Goal: Information Seeking & Learning: Check status

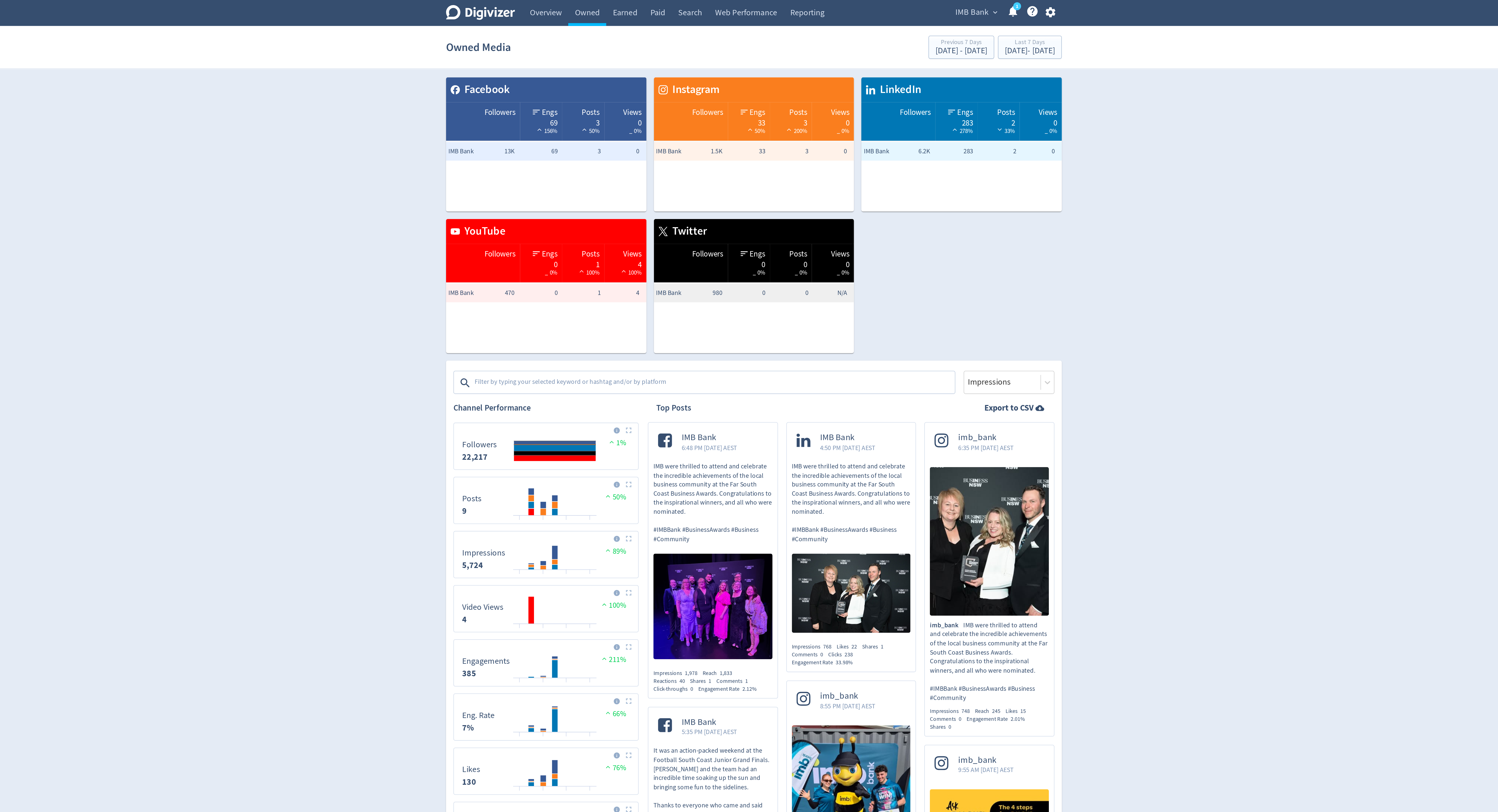
click at [865, 8] on span "IMB Bank" at bounding box center [869, 7] width 19 height 8
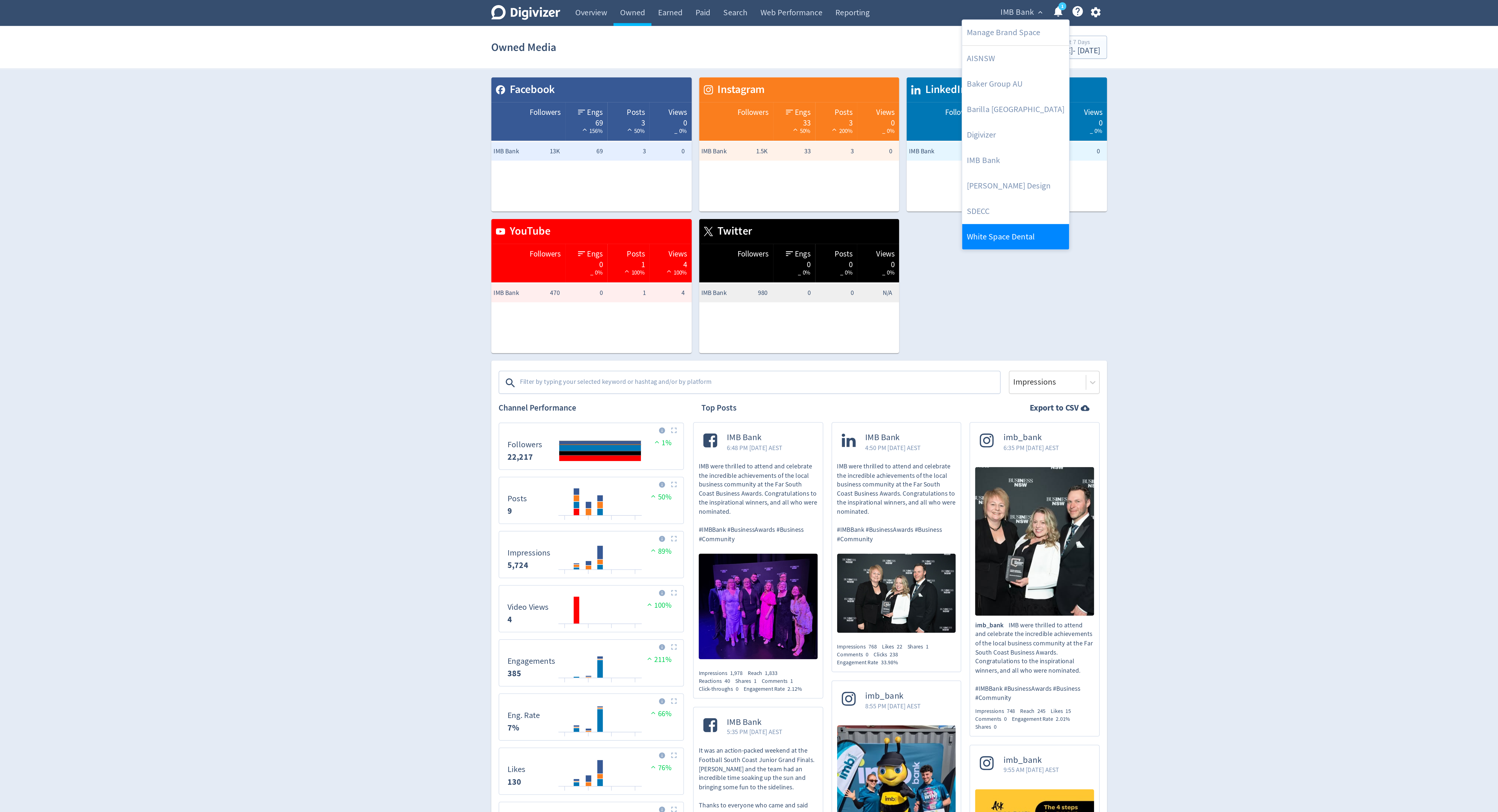
click at [847, 129] on link "White Space Dental" at bounding box center [868, 130] width 59 height 14
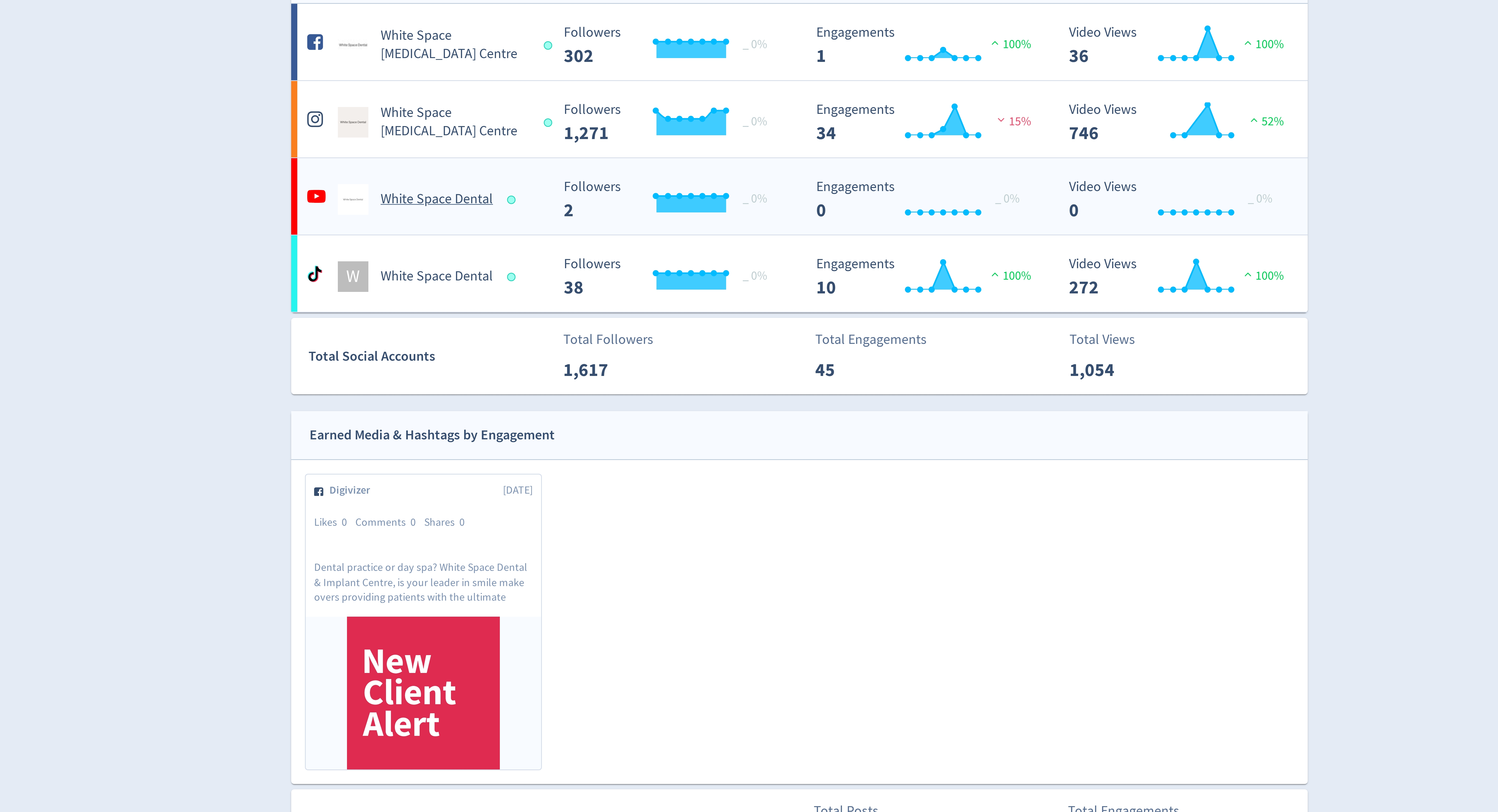
click at [636, 126] on h5 "White Space Dental" at bounding box center [628, 124] width 37 height 6
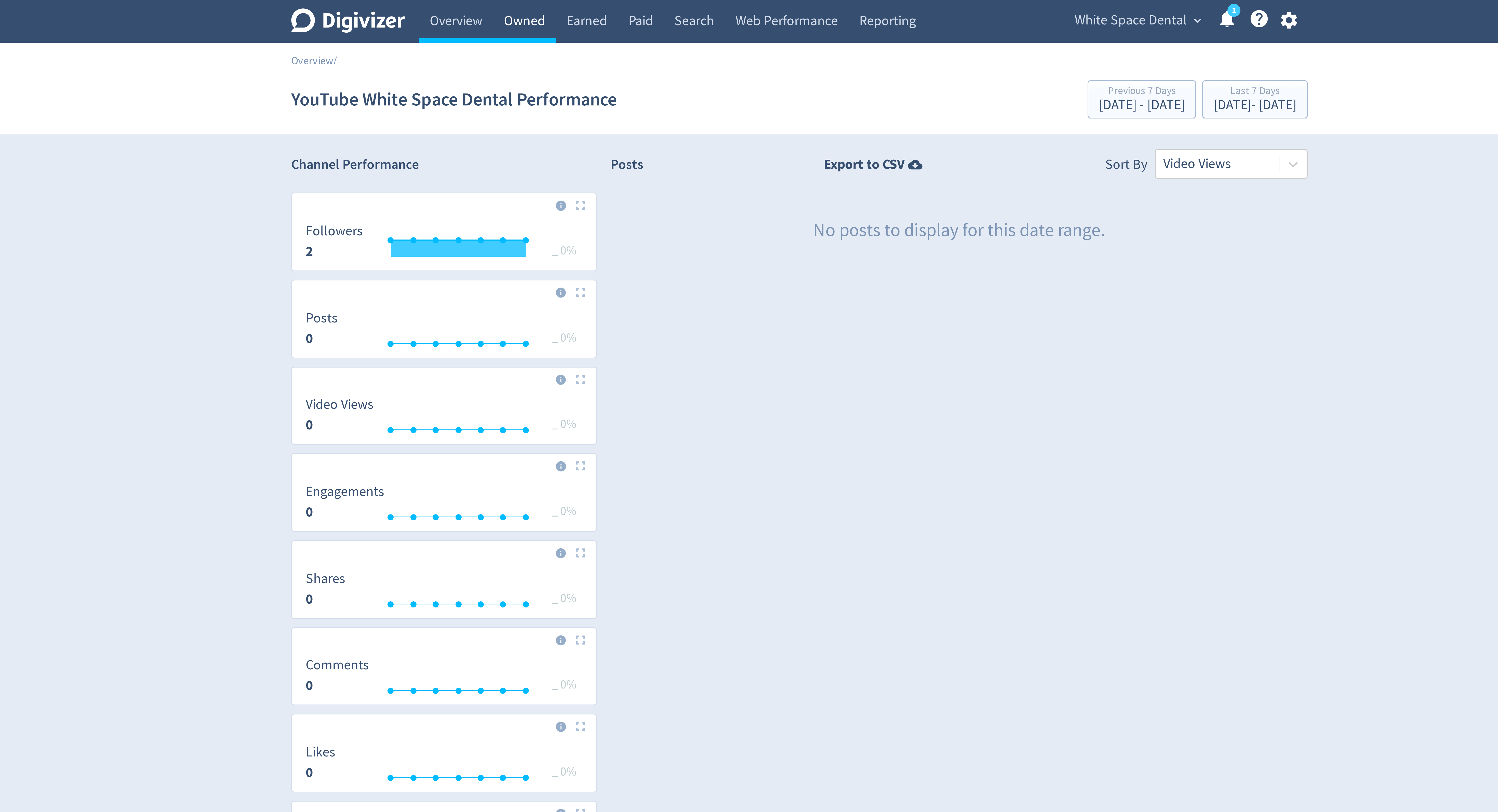
click at [661, 10] on link "Owned" at bounding box center [657, 7] width 21 height 15
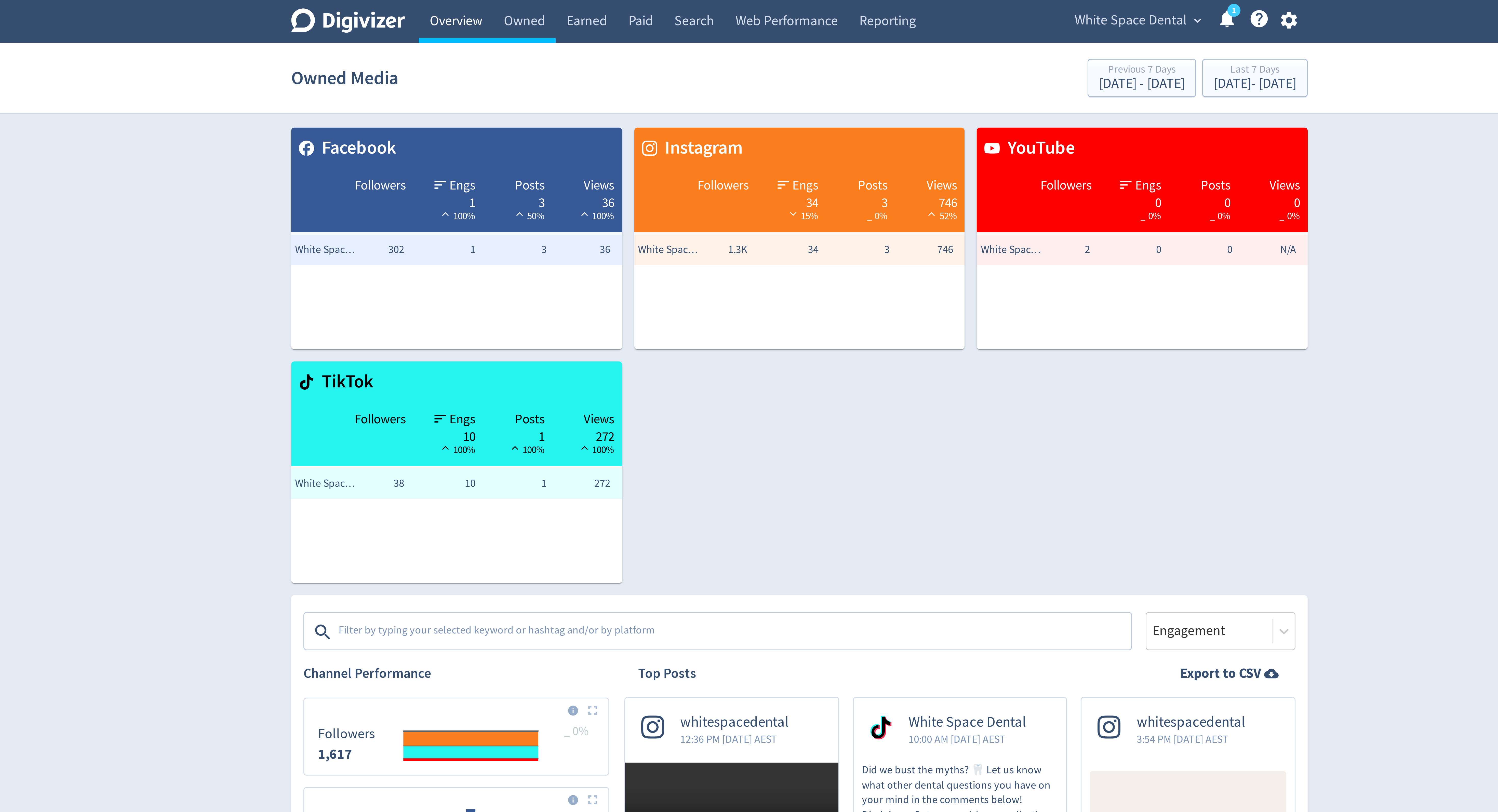
click at [629, 12] on link "Overview" at bounding box center [634, 7] width 24 height 15
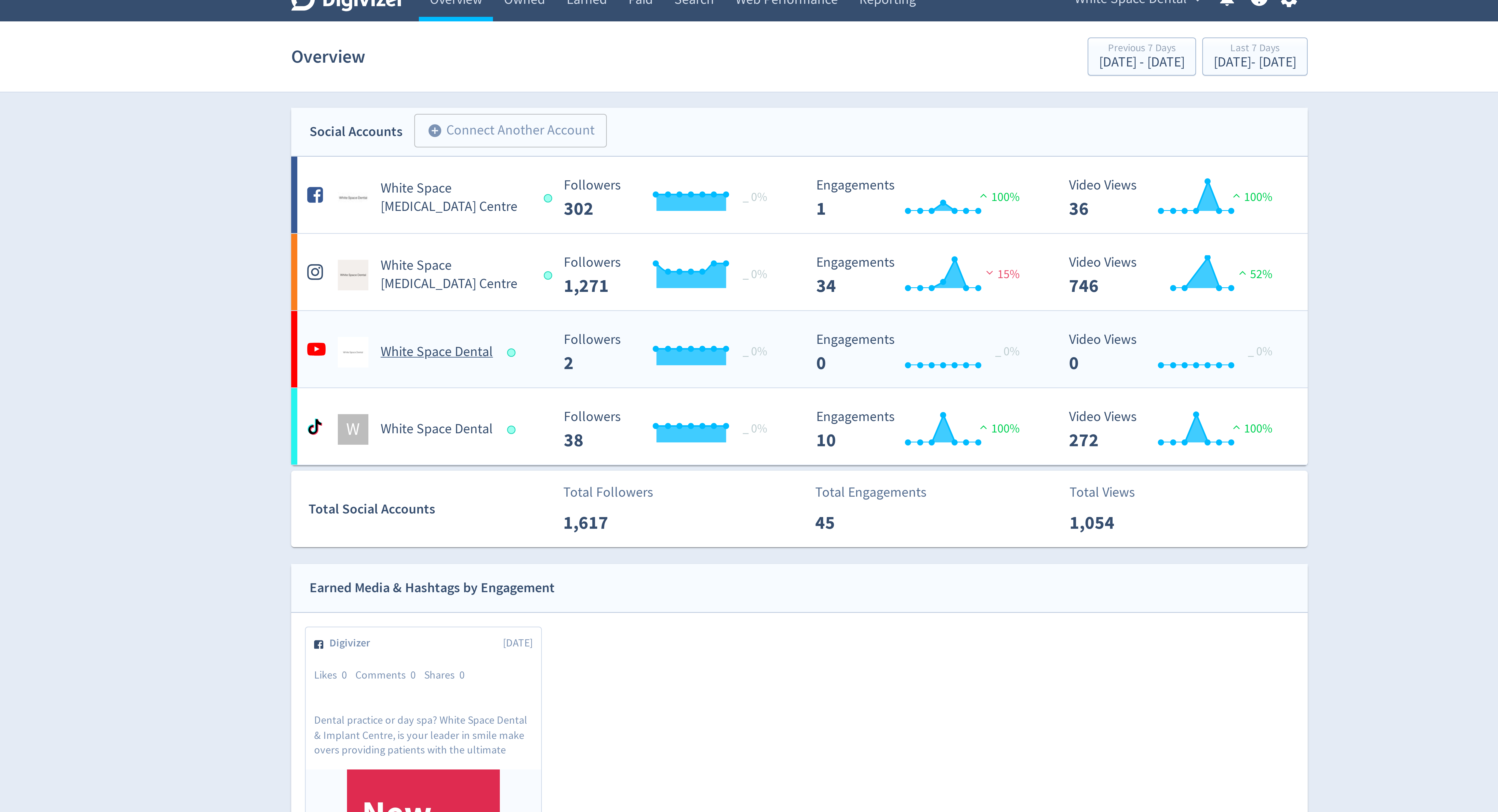
click at [599, 126] on img at bounding box center [600, 124] width 10 height 10
click at [586, 126] on icon at bounding box center [588, 123] width 6 height 4
click at [652, 126] on div at bounding box center [653, 124] width 3 height 3
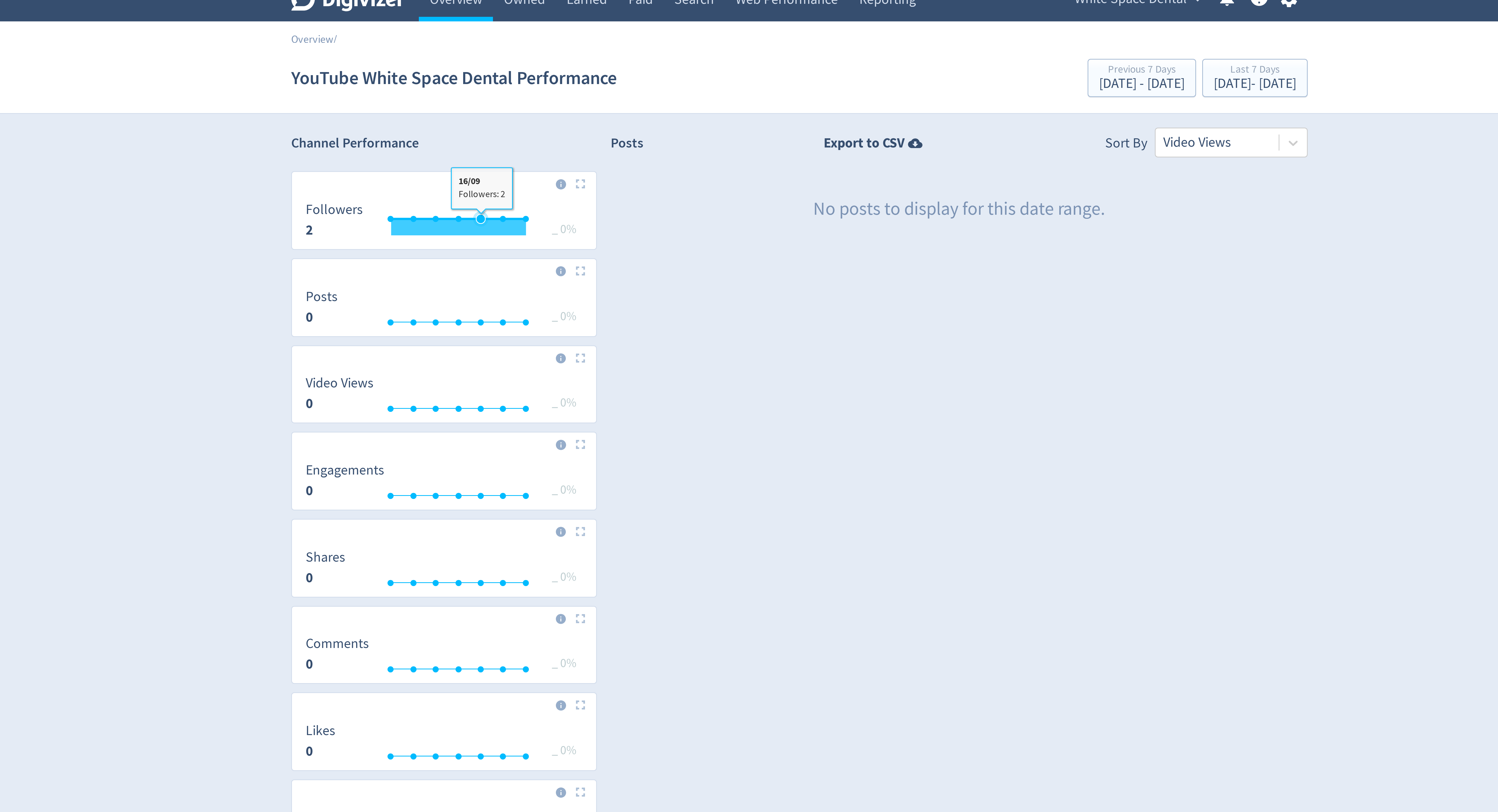
click at [644, 80] on icon "\a Followers\a 2\a" at bounding box center [643, 80] width 3 height 3
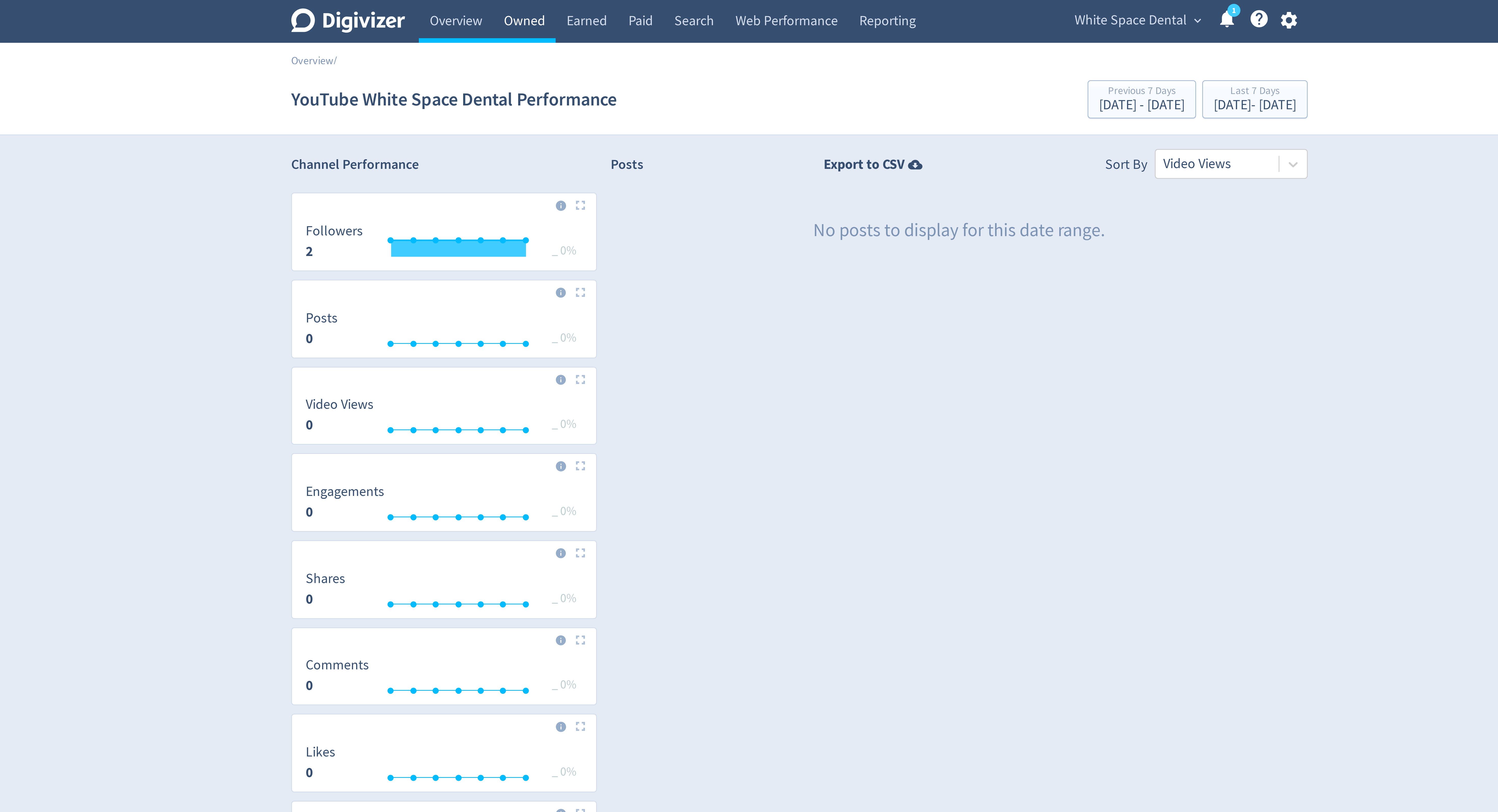
click at [661, 7] on link "Owned" at bounding box center [657, 7] width 21 height 15
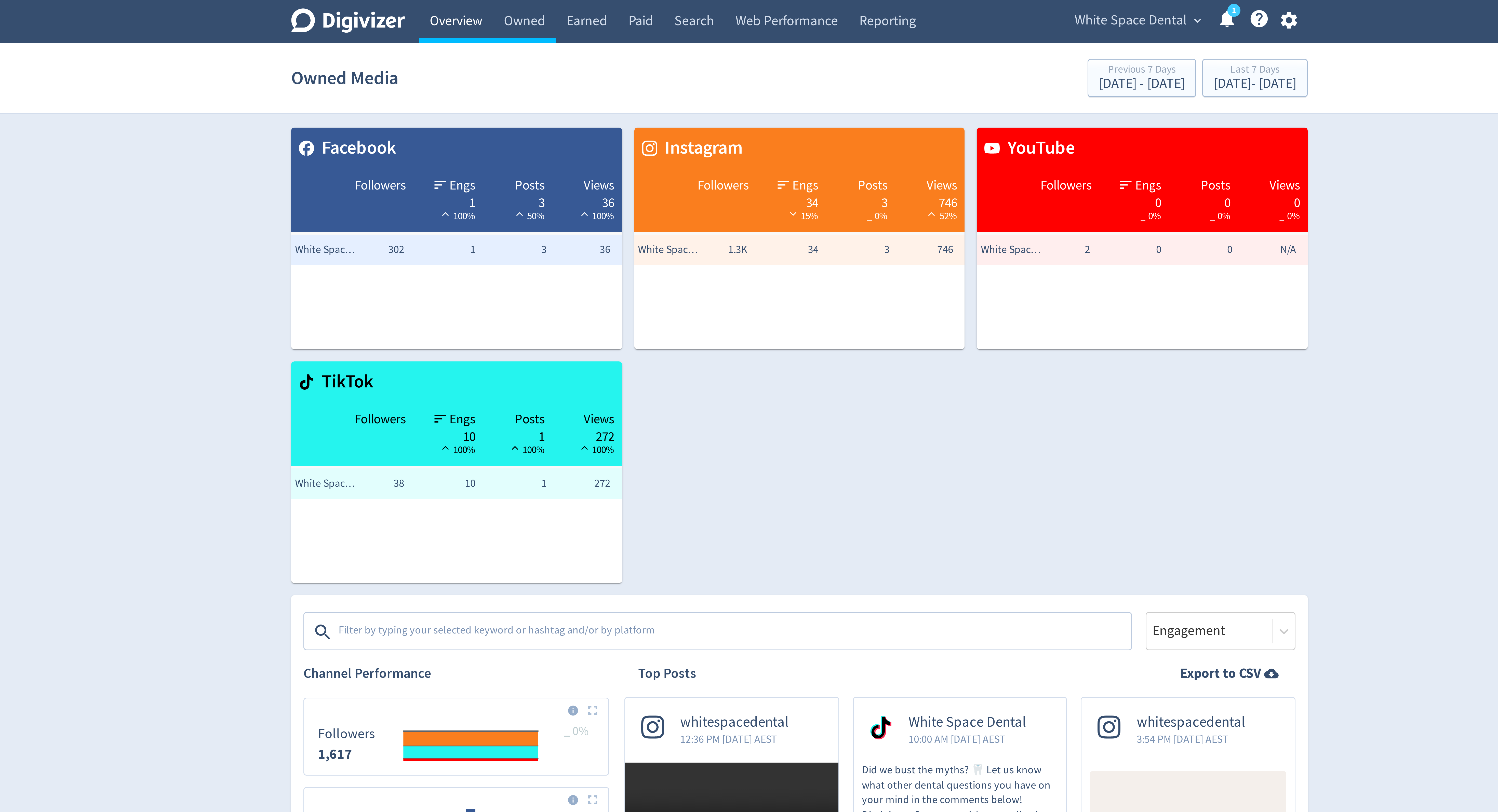
click at [630, 12] on link "Overview" at bounding box center [634, 7] width 24 height 15
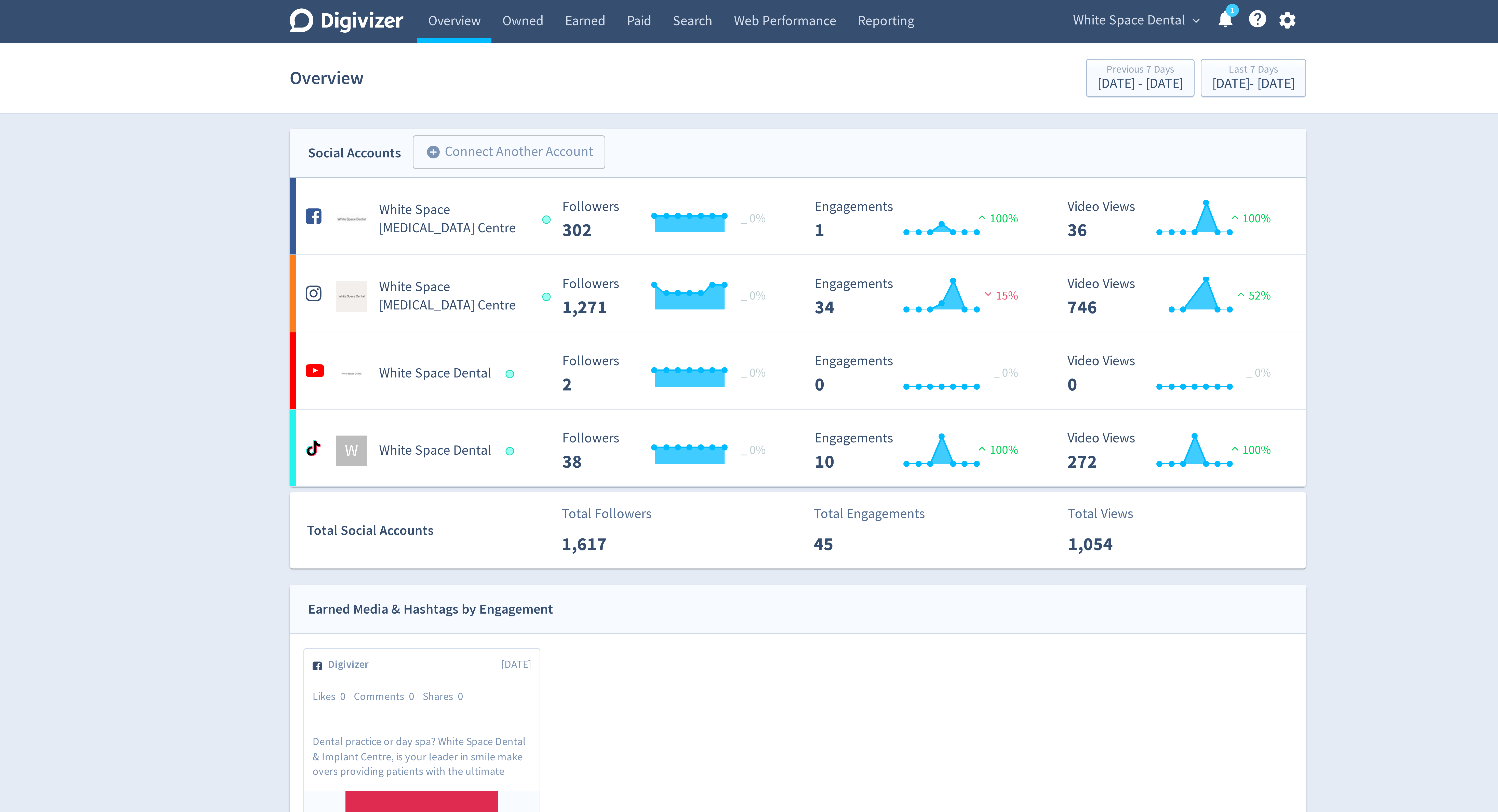
click at [912, 6] on icon "button" at bounding box center [912, 7] width 7 height 7
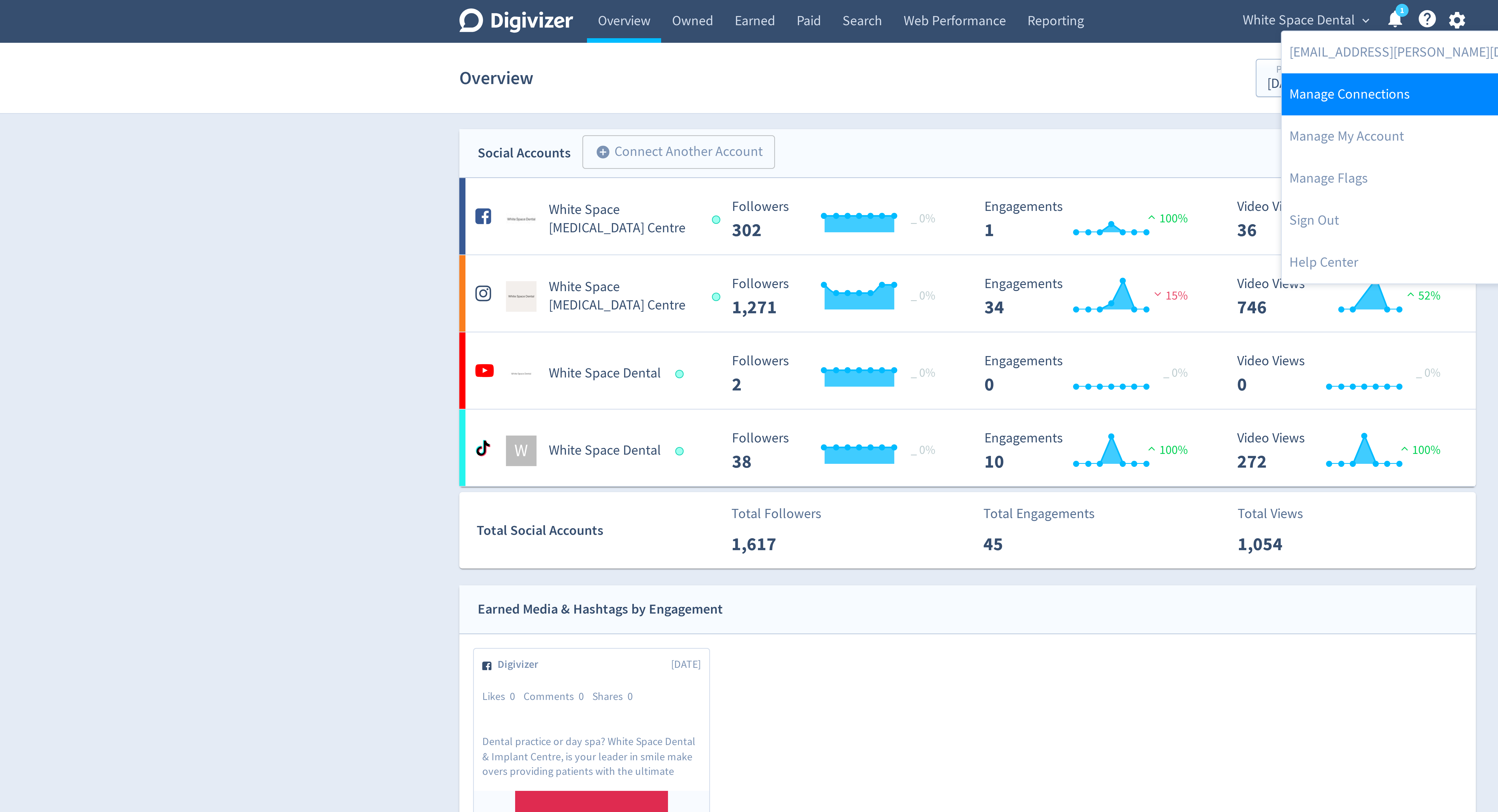
click at [864, 29] on link "Manage Connections" at bounding box center [905, 31] width 104 height 14
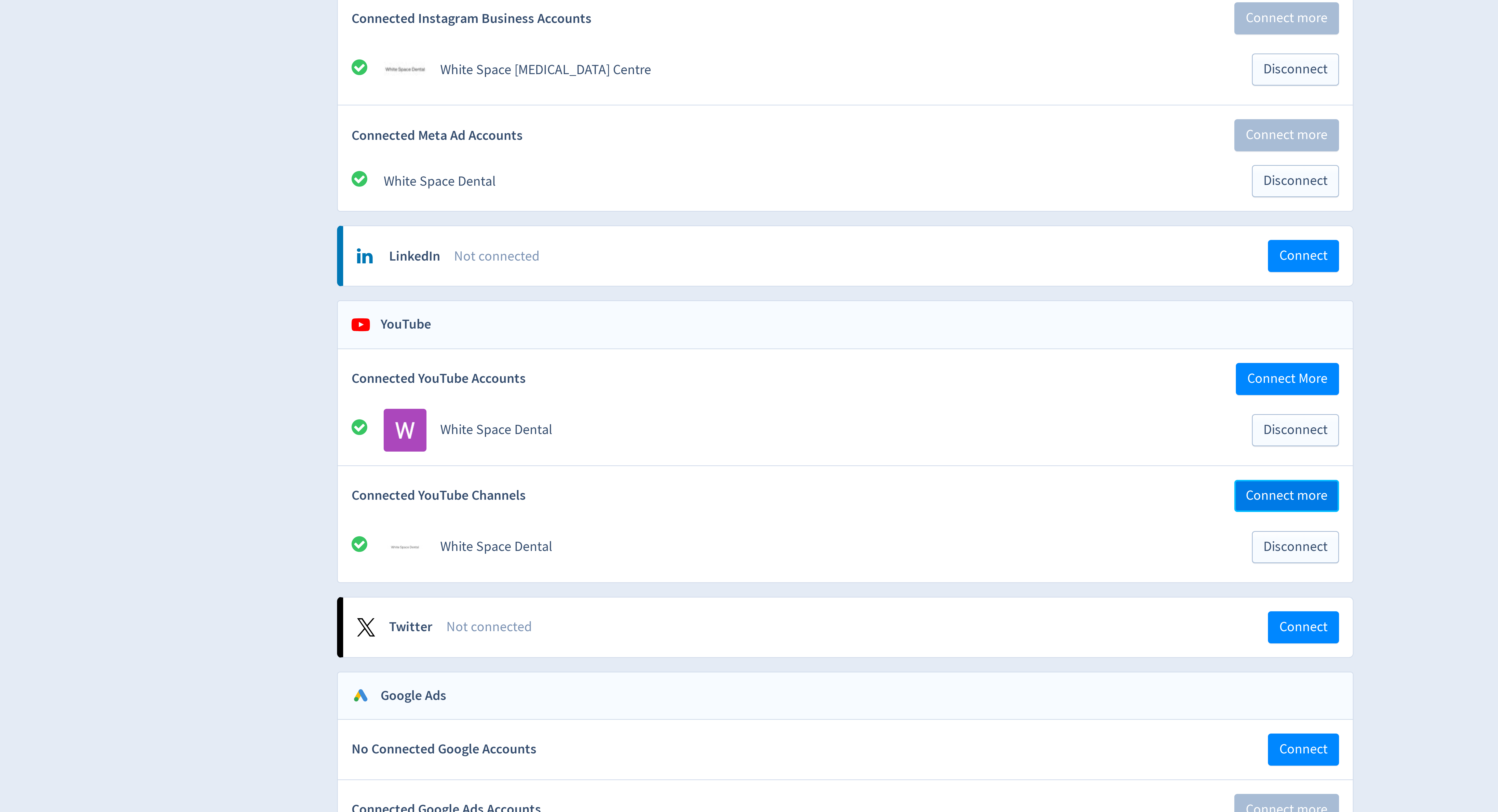
click at [891, 310] on span "Connect more" at bounding box center [896, 307] width 27 height 5
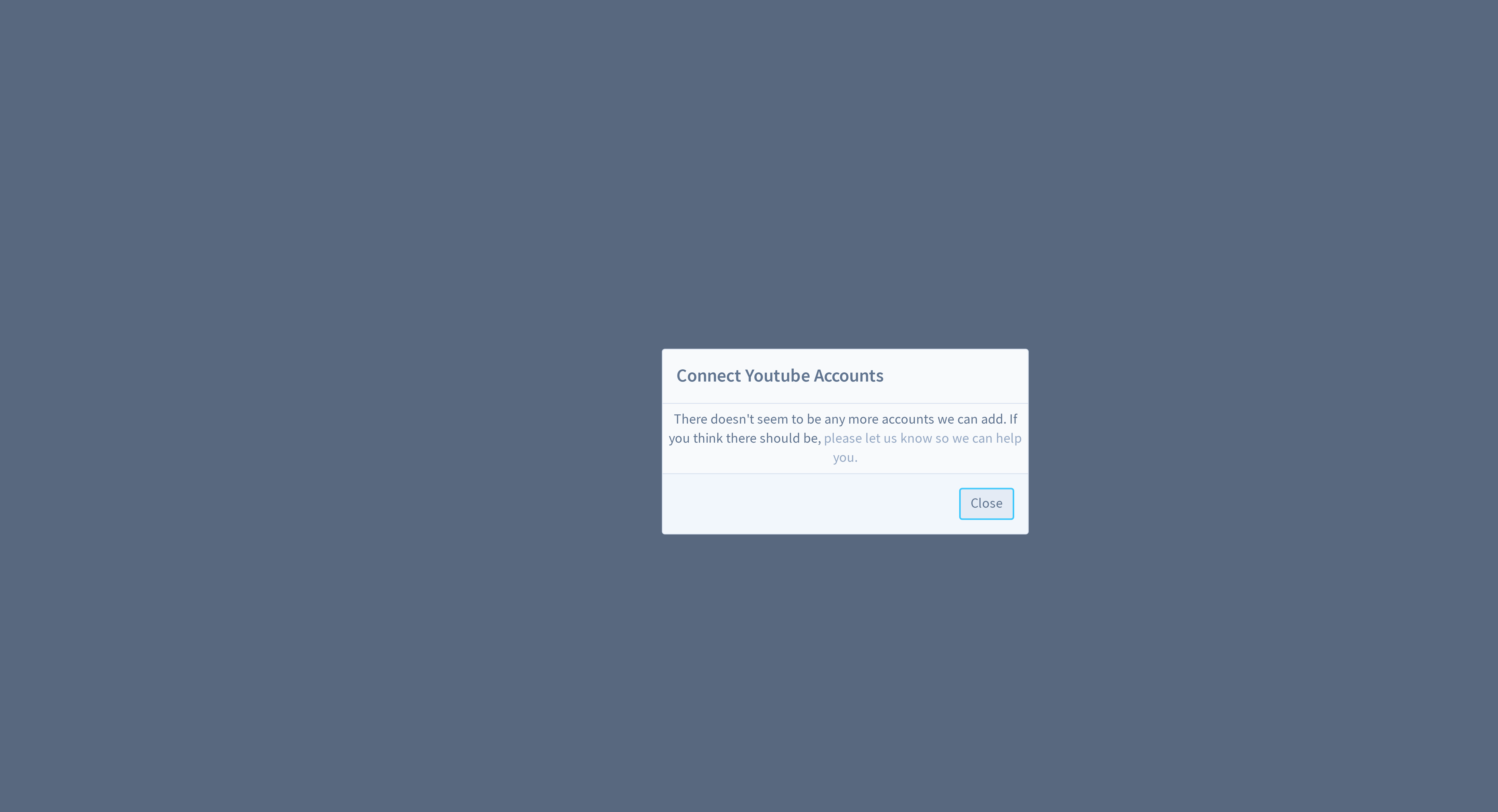
click at [798, 431] on button "Close" at bounding box center [796, 427] width 19 height 10
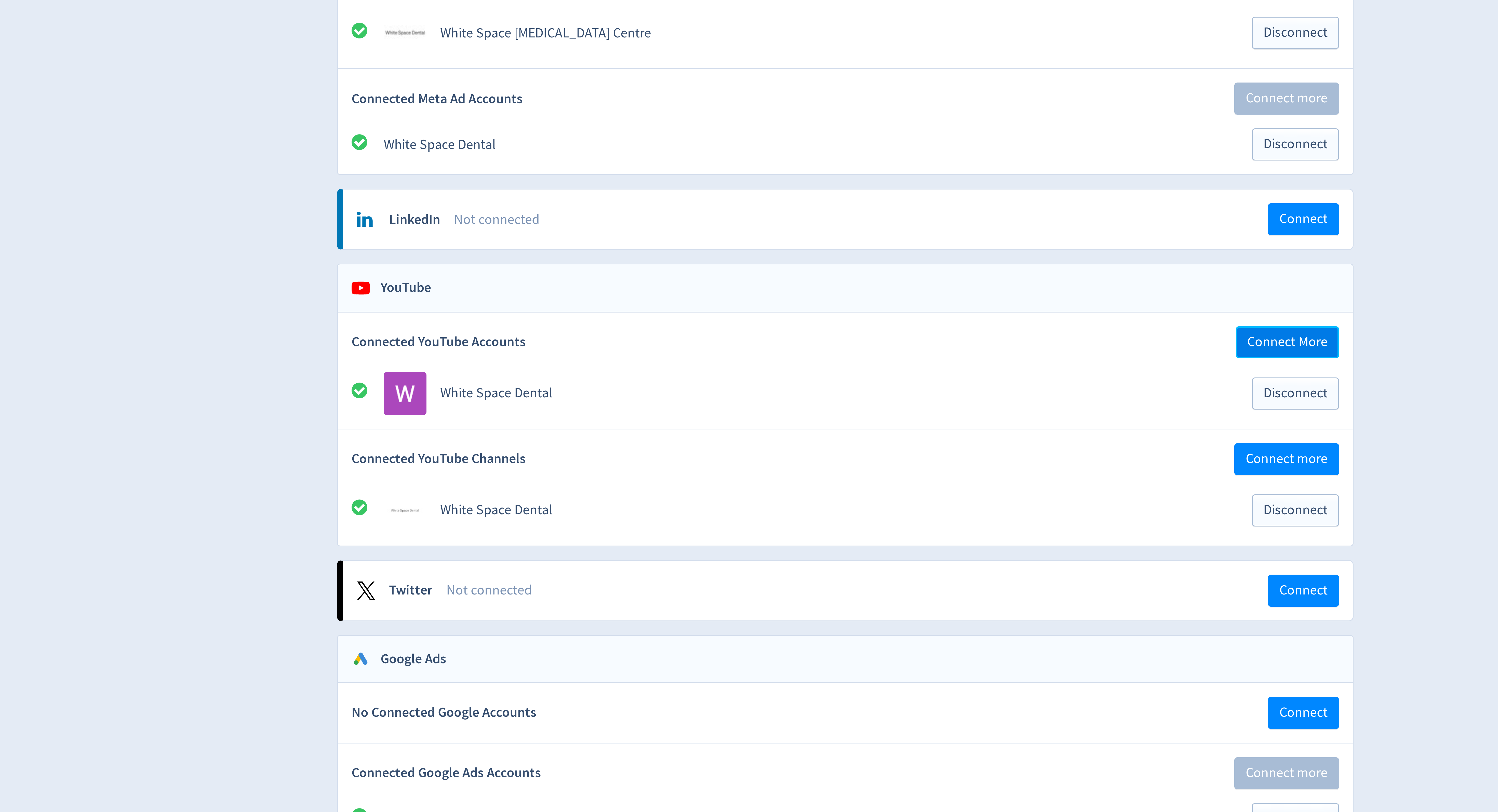
click at [894, 271] on span "Connect More" at bounding box center [896, 269] width 27 height 5
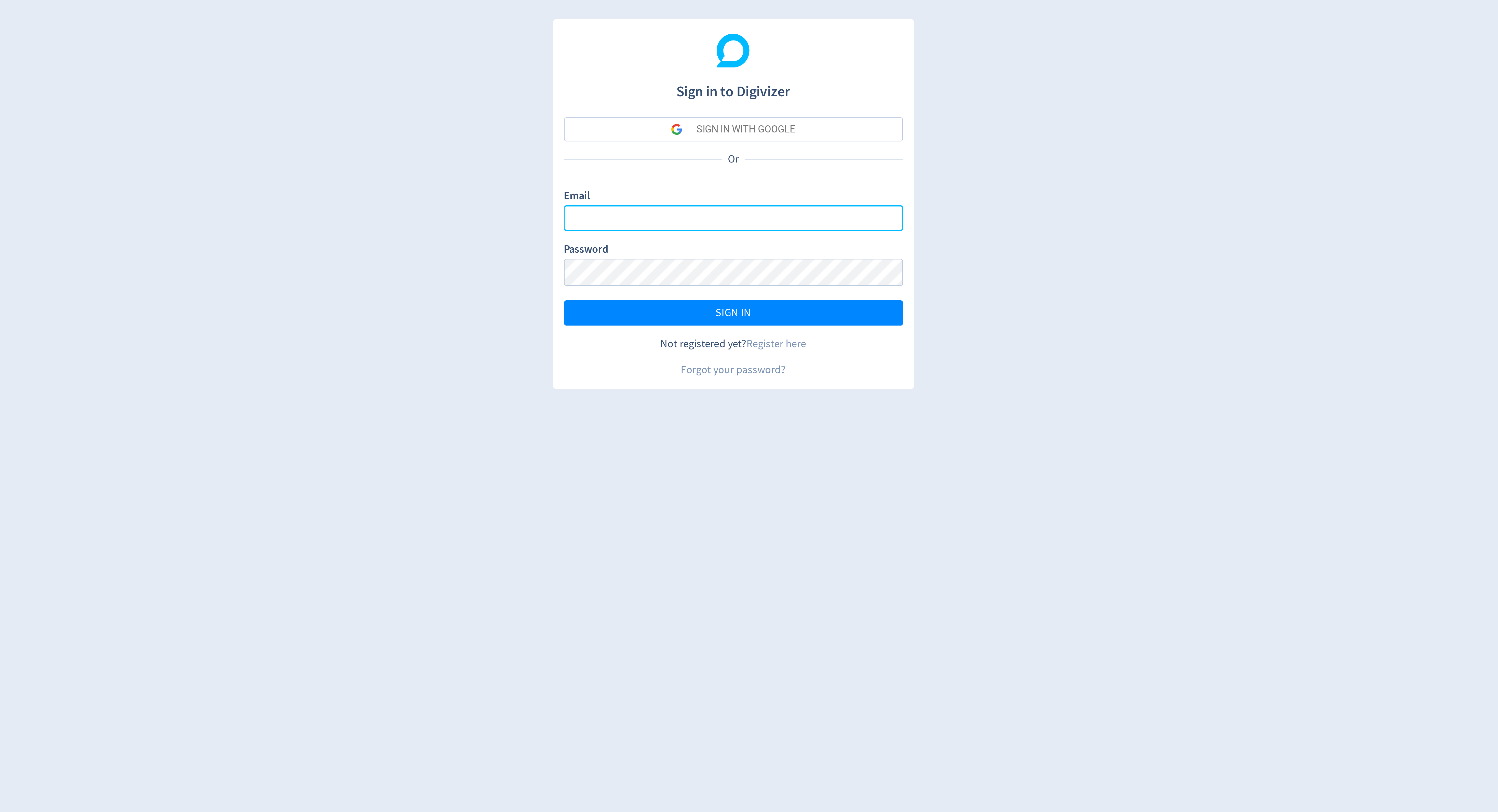
click at [706, 94] on input "Email" at bounding box center [749, 92] width 144 height 11
type input "[EMAIL_ADDRESS][PERSON_NAME][DOMAIN_NAME]"
click at [739, 52] on div "SIGN IN WITH GOOGLE" at bounding box center [754, 55] width 42 height 10
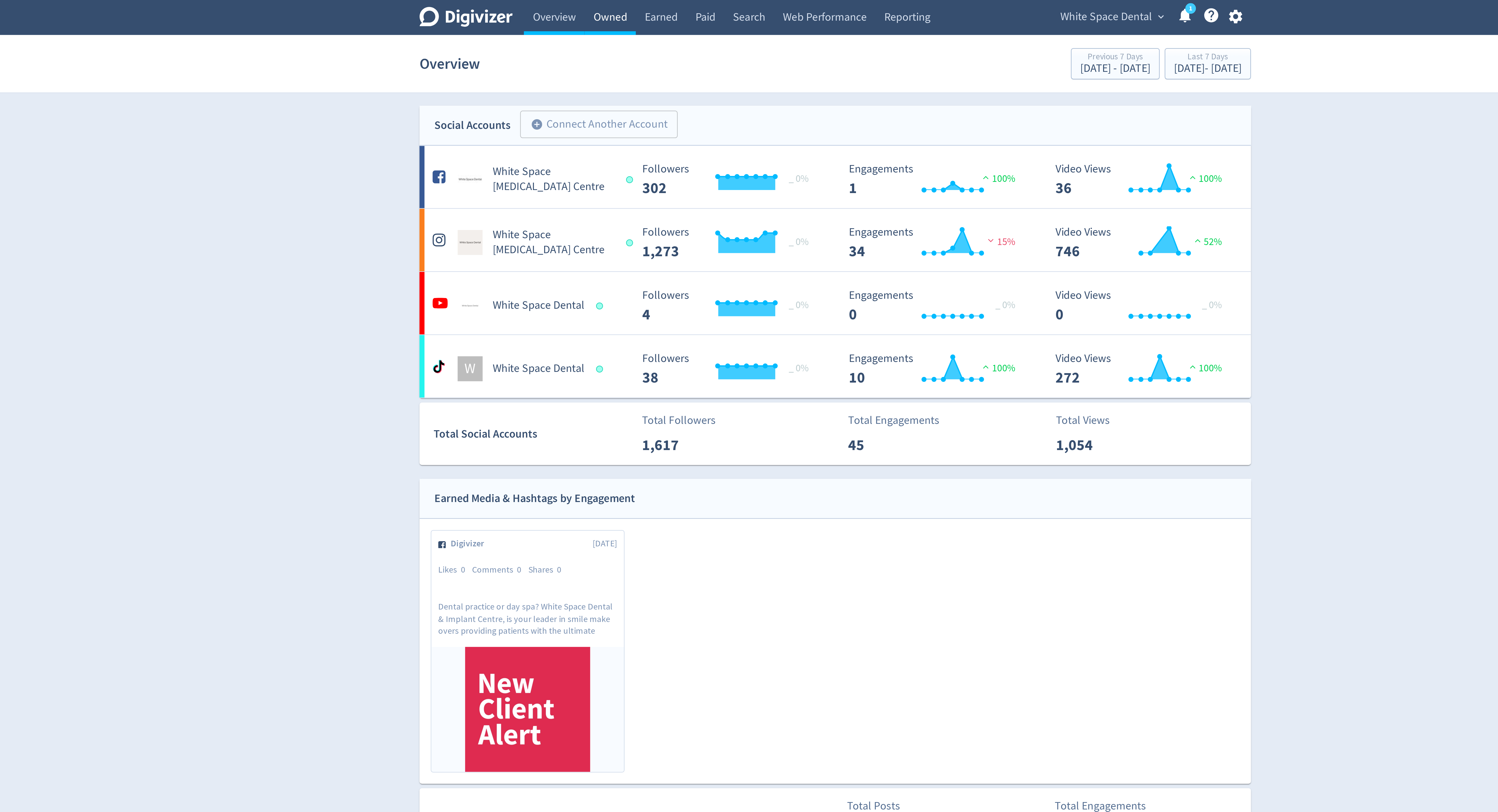
click at [654, 13] on link "Owned" at bounding box center [657, 7] width 21 height 15
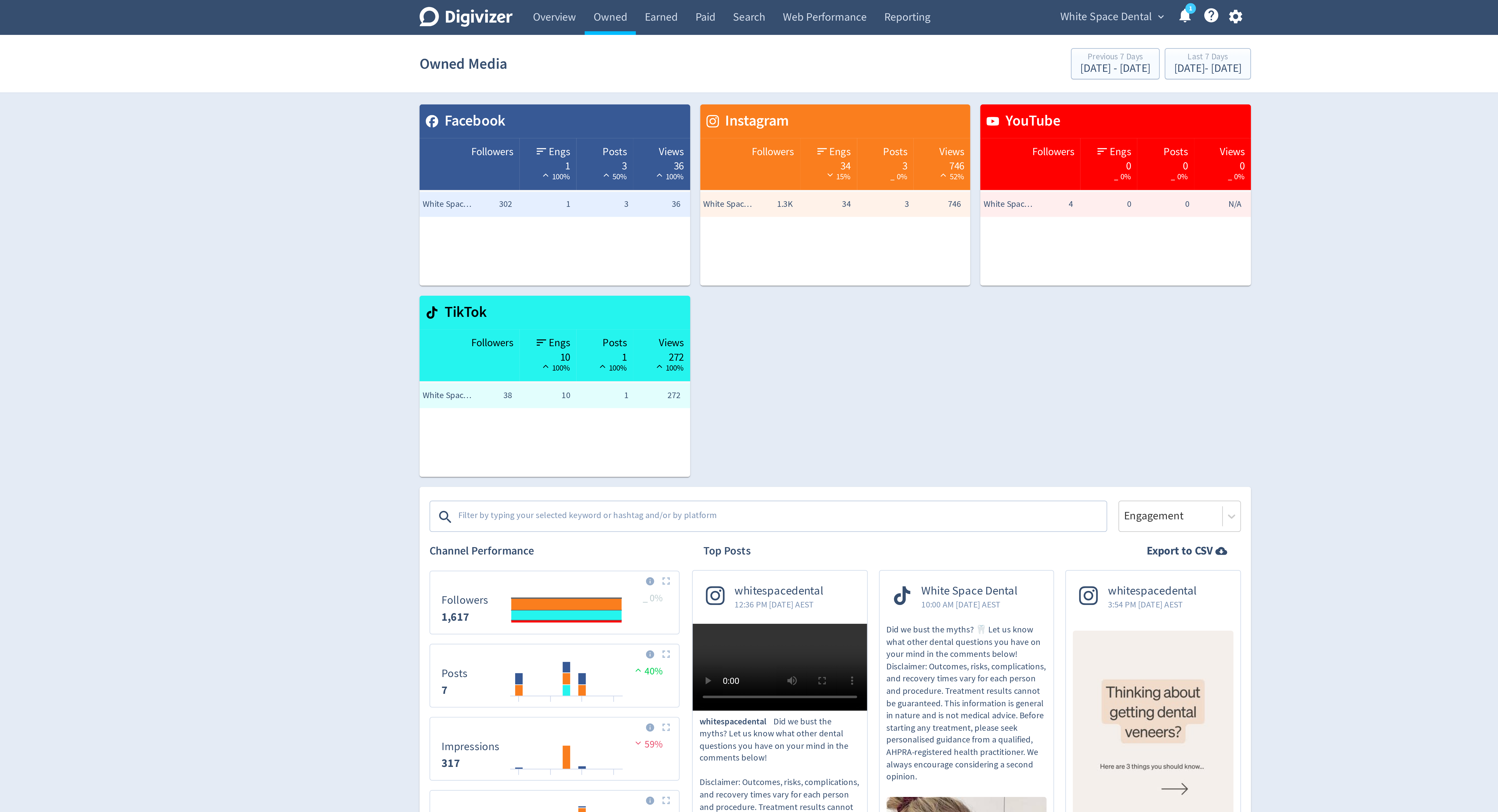
click at [638, 18] on div "Owned Media Previous 7 Days Sep 5, 2025 - Sep 11, 2025 Last 7 Days Sep 12, 2025…" at bounding box center [749, 26] width 339 height 16
click at [638, 3] on link "Overview" at bounding box center [634, 7] width 24 height 15
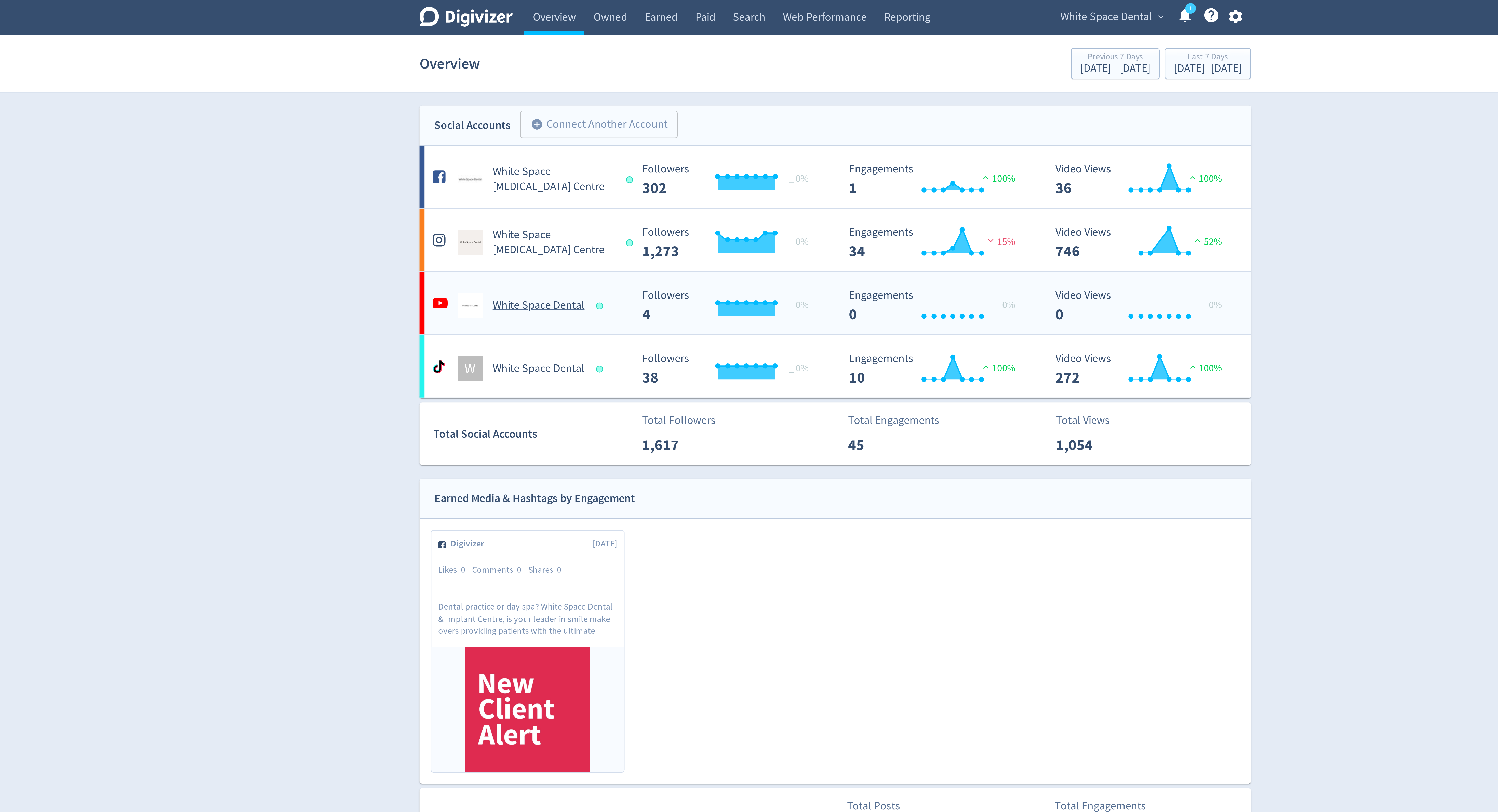
click at [627, 124] on h5 "White Space Dental" at bounding box center [628, 124] width 37 height 6
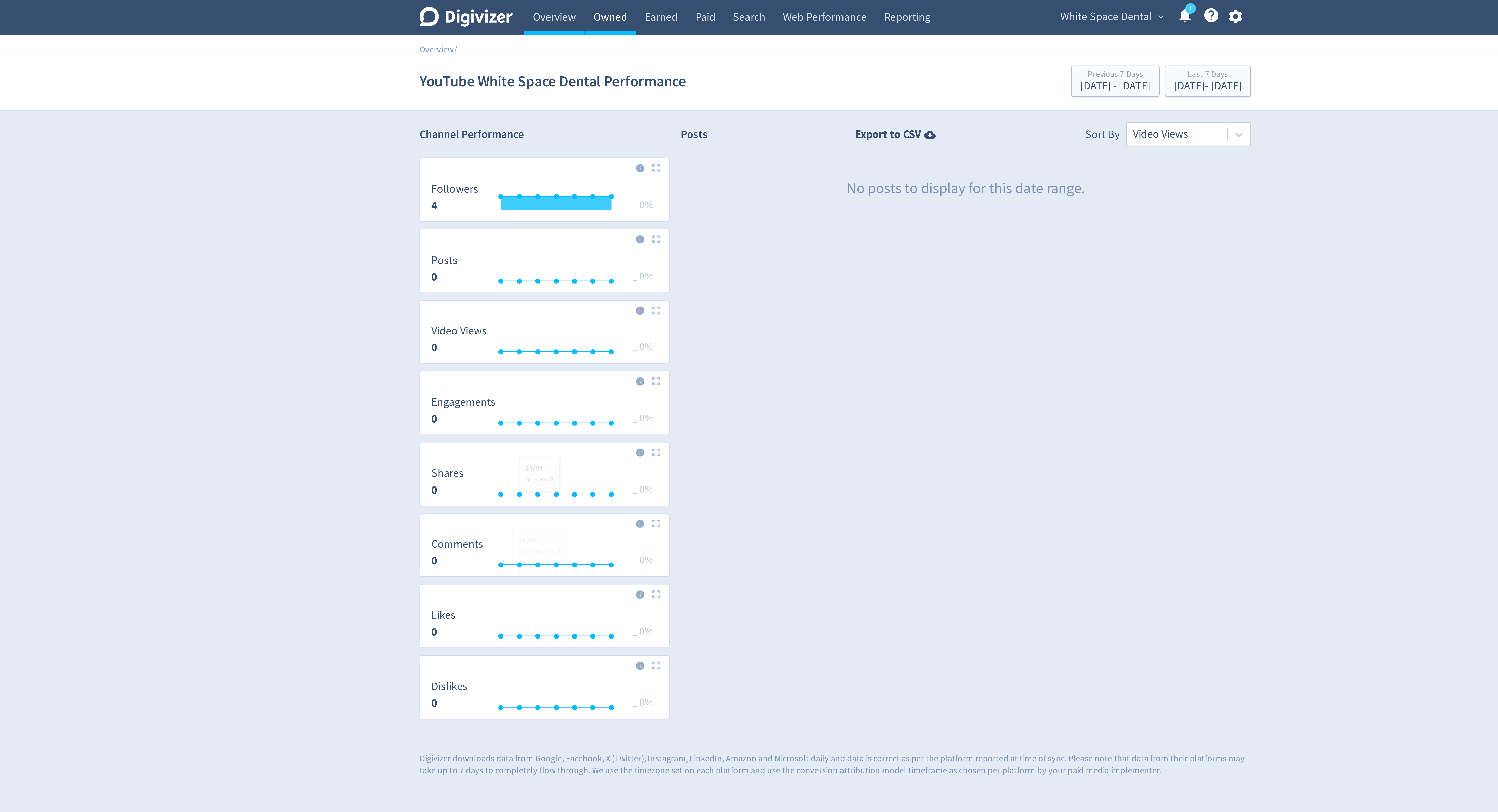
drag, startPoint x: 662, startPoint y: 10, endPoint x: 565, endPoint y: 224, distance: 235.0
click at [662, 10] on link "Owned" at bounding box center [657, 7] width 21 height 15
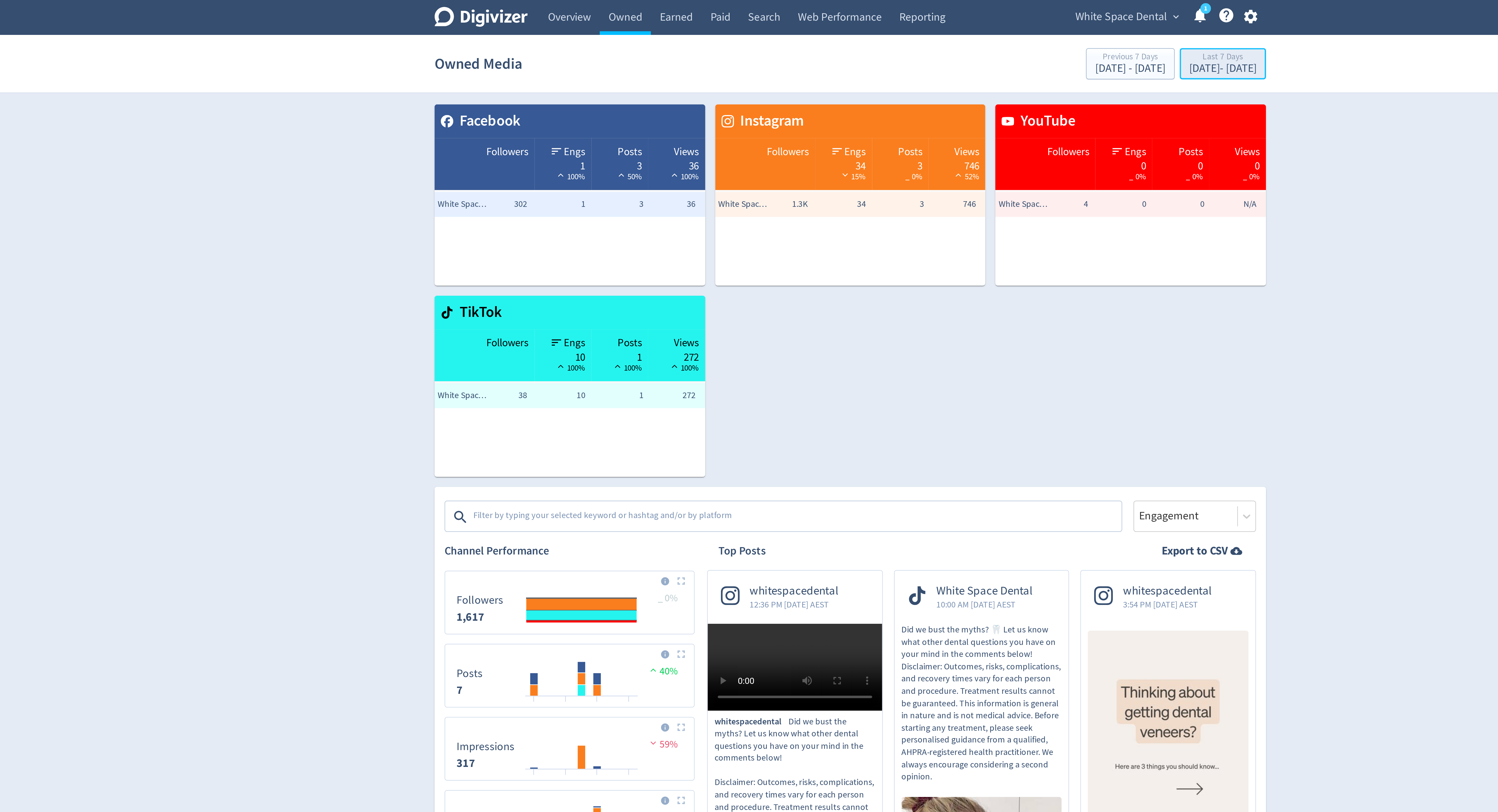
click at [892, 22] on div "Last 7 Days" at bounding box center [900, 23] width 27 height 4
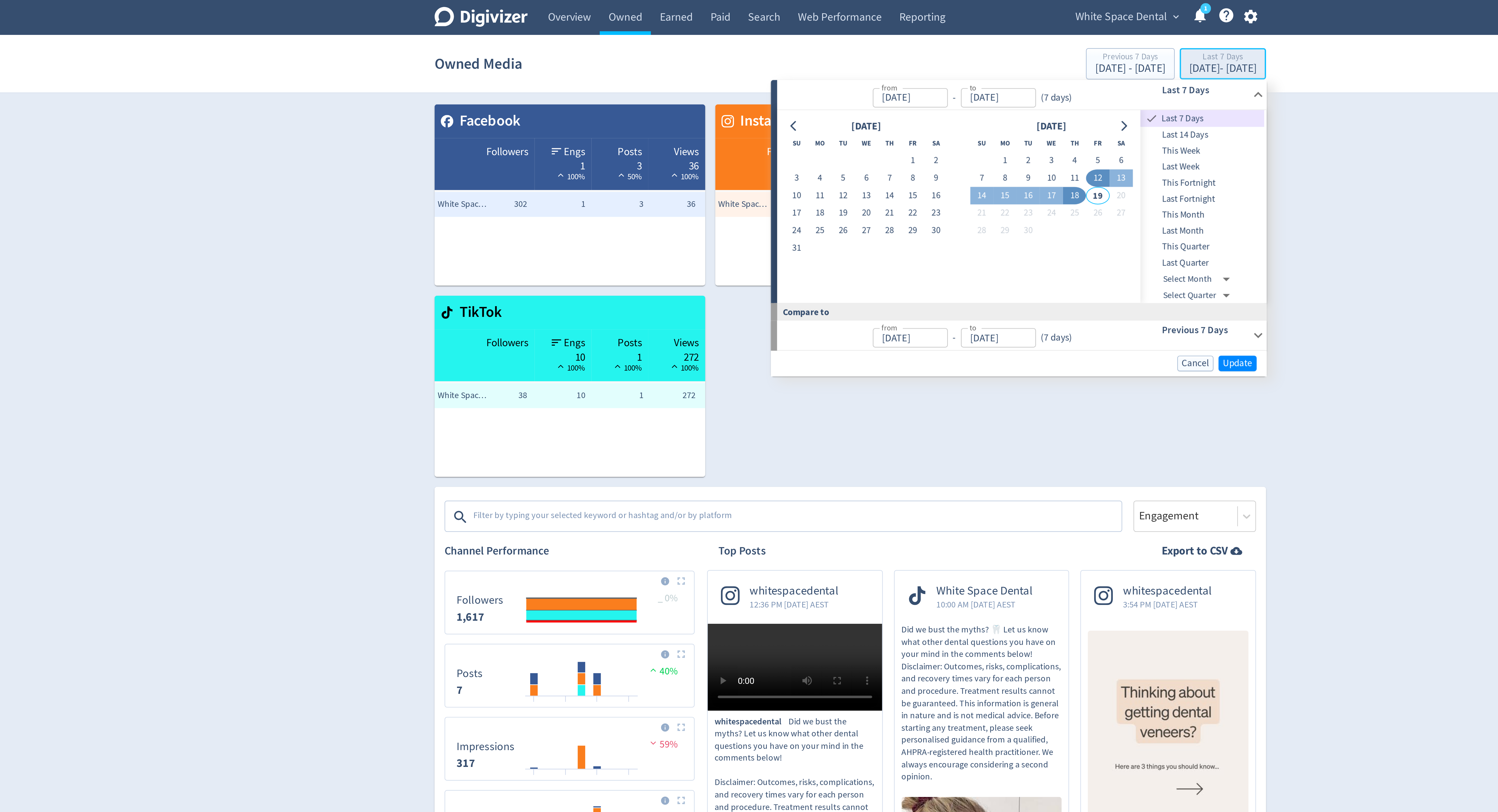
type input "Sep 12, 2025"
type input "Sep 18, 2025"
type input "Sep 05, 2025"
type input "Sep 11, 2025"
click at [738, 95] on button "25" at bounding box center [737, 94] width 9 height 7
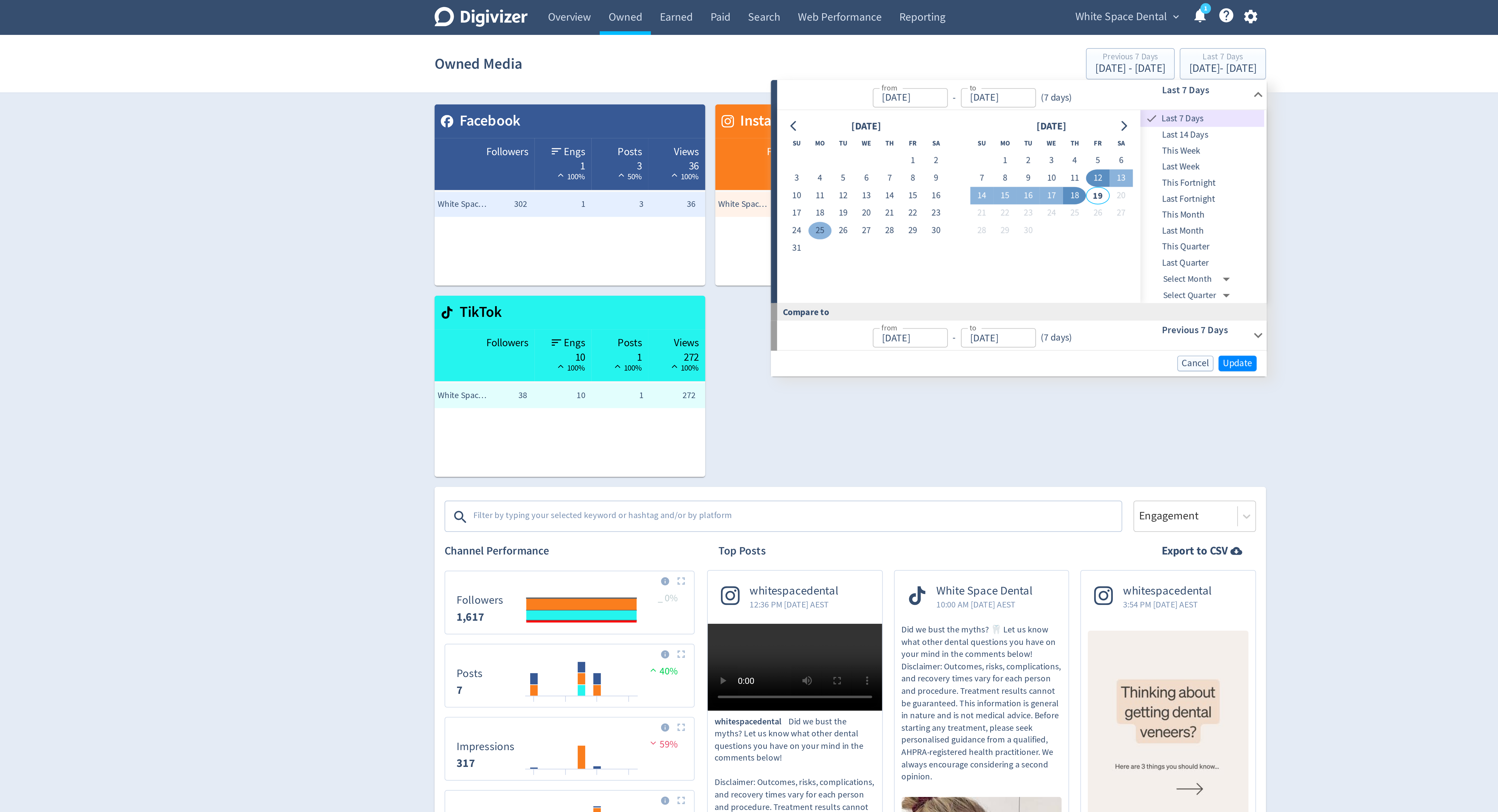
type input "Aug 25, 2025"
click at [812, 65] on button "1" at bounding box center [812, 65] width 9 height 7
type input "Sep 01, 2025"
type input "Aug 17, 2025"
type input "Aug 24, 2025"
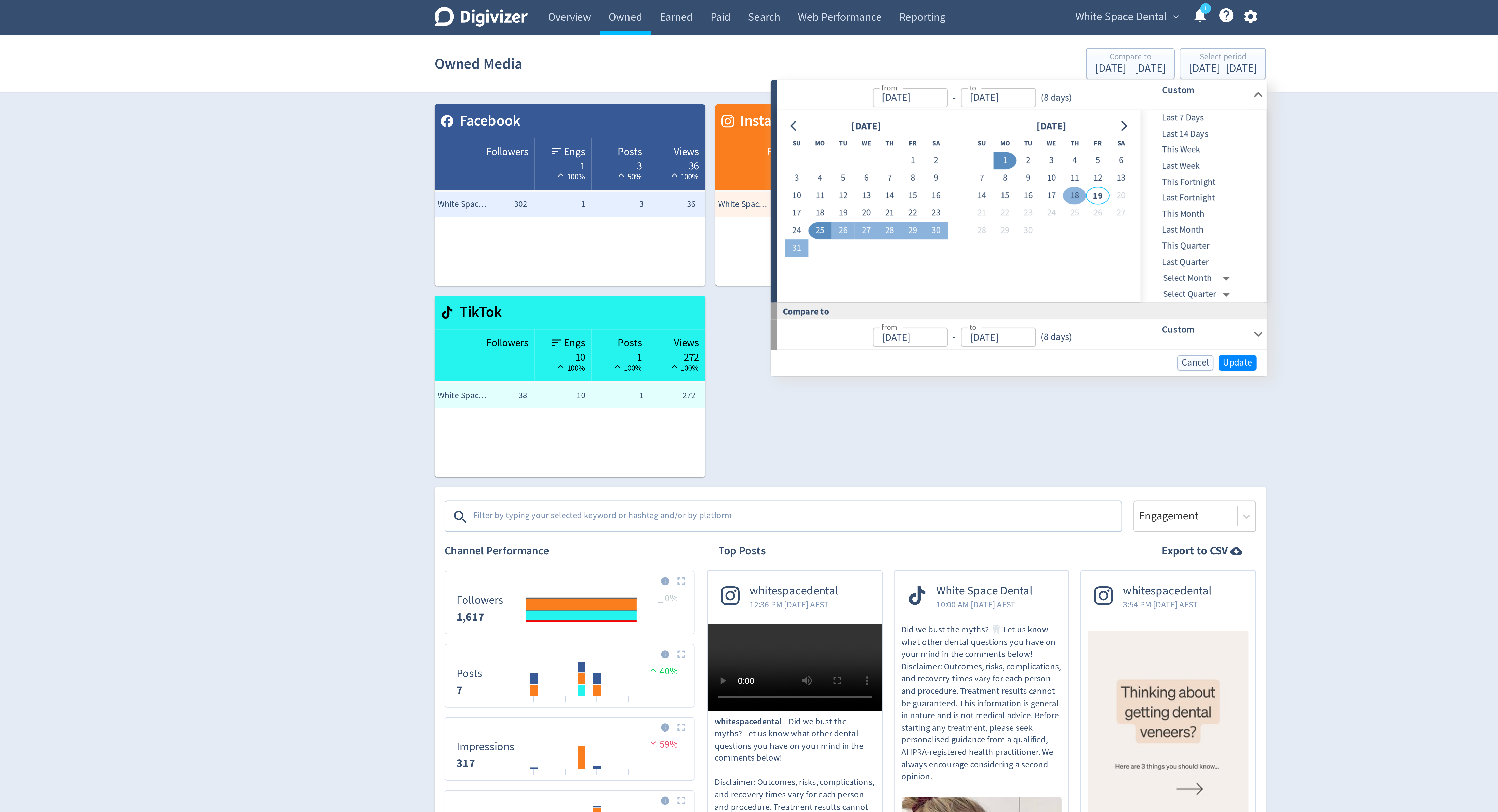
click at [839, 80] on button "18" at bounding box center [840, 80] width 9 height 7
type input "Sep 18, 2025"
click at [738, 96] on button "25" at bounding box center [737, 94] width 9 height 7
type input "Aug 25, 2025"
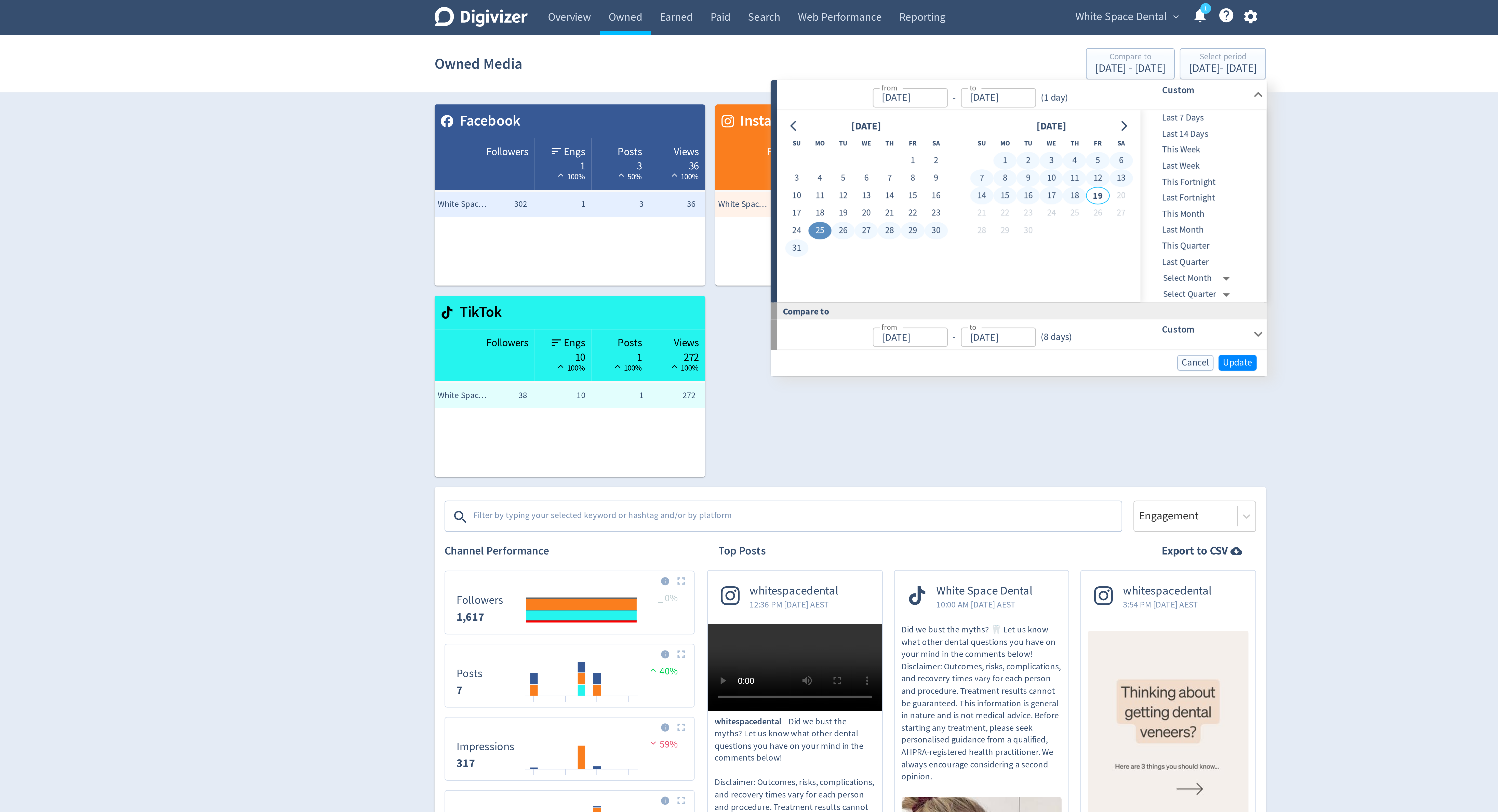
click at [841, 78] on button "18" at bounding box center [840, 80] width 9 height 7
type input "Sep 18, 2025"
type input "Jul 31, 2025"
click at [906, 146] on span "Update" at bounding box center [907, 148] width 12 height 4
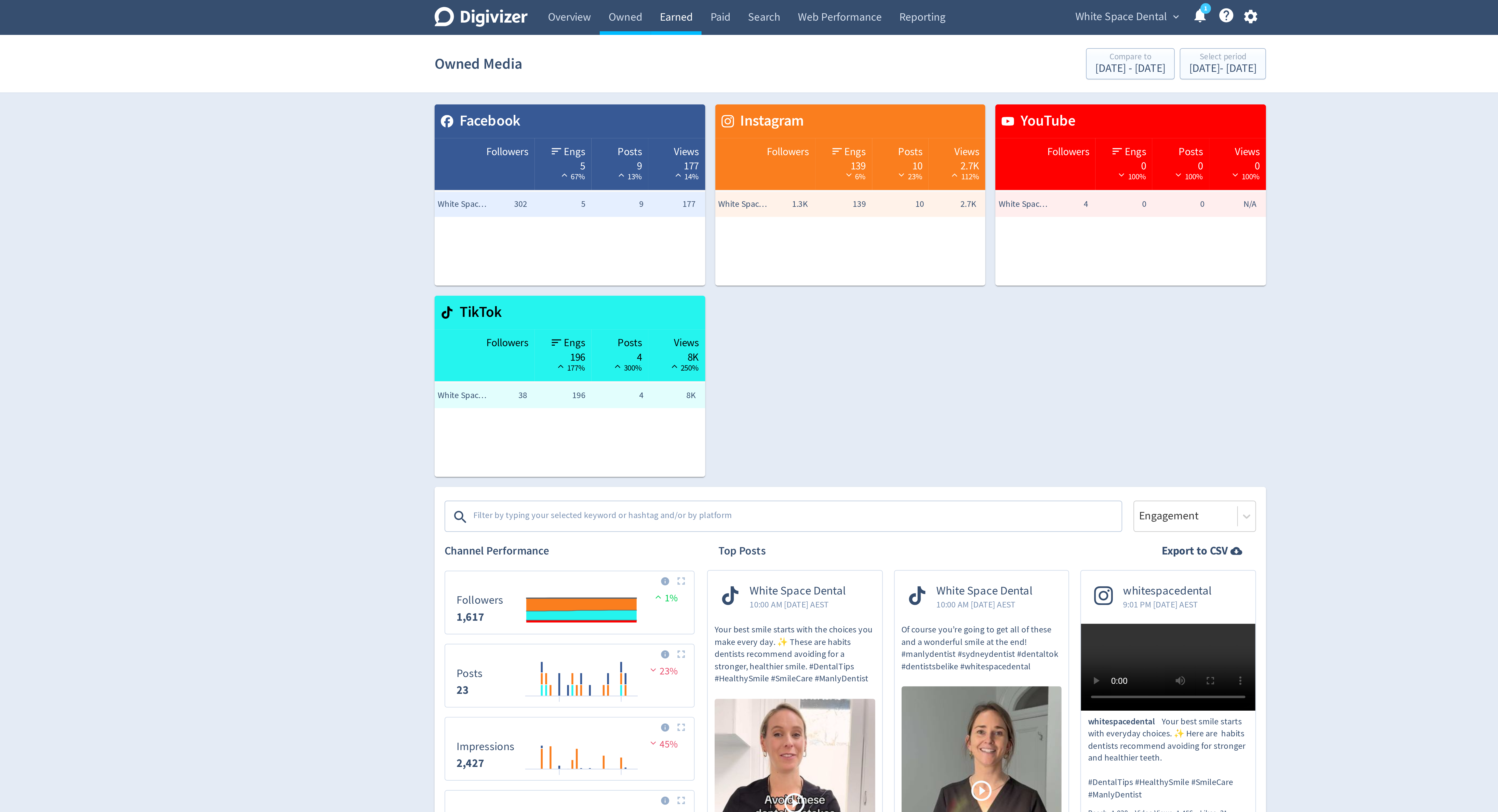
click at [678, 9] on link "Earned" at bounding box center [677, 7] width 20 height 15
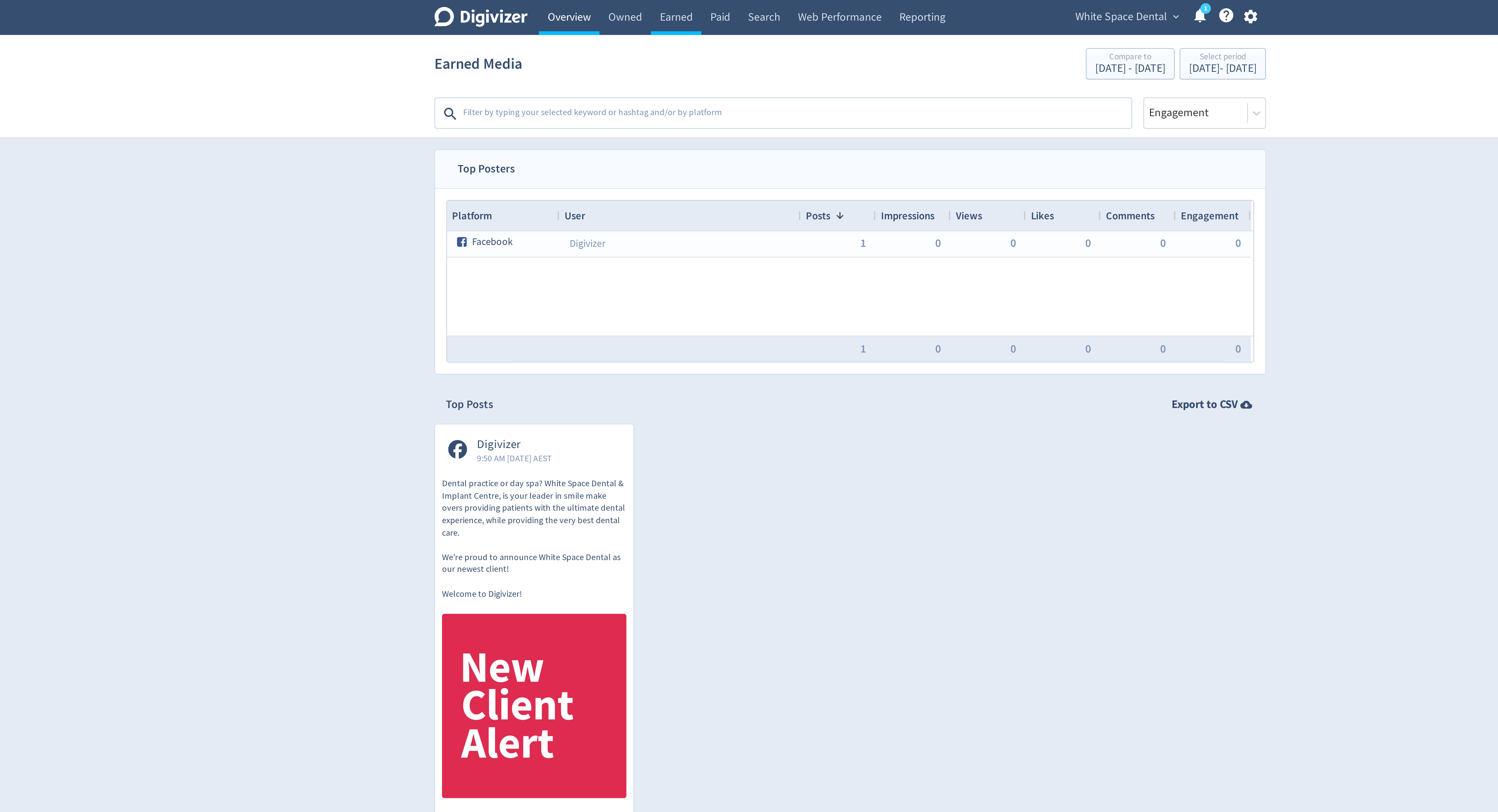
click at [631, 6] on link "Overview" at bounding box center [634, 7] width 24 height 15
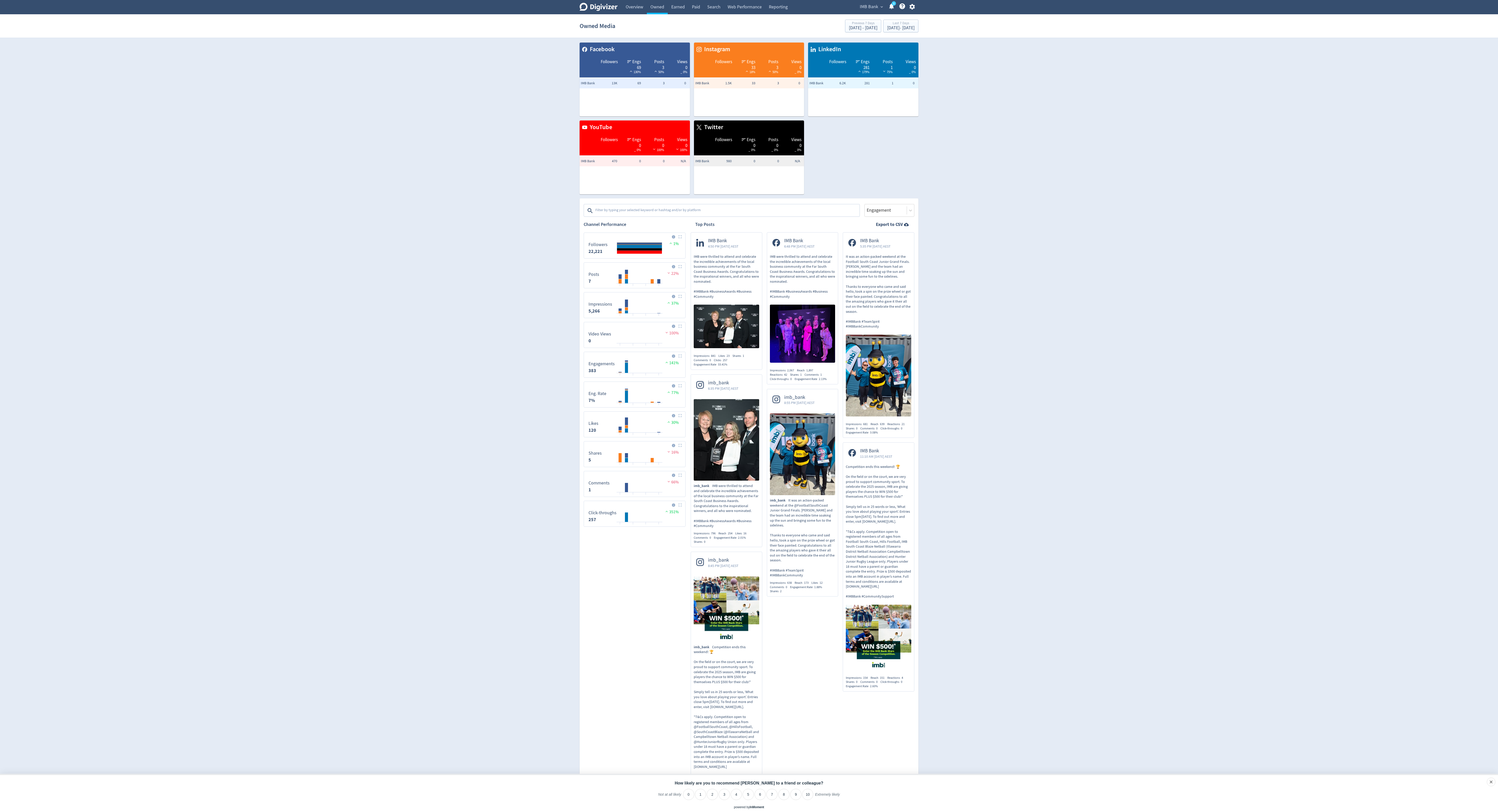
scroll to position [16, 0]
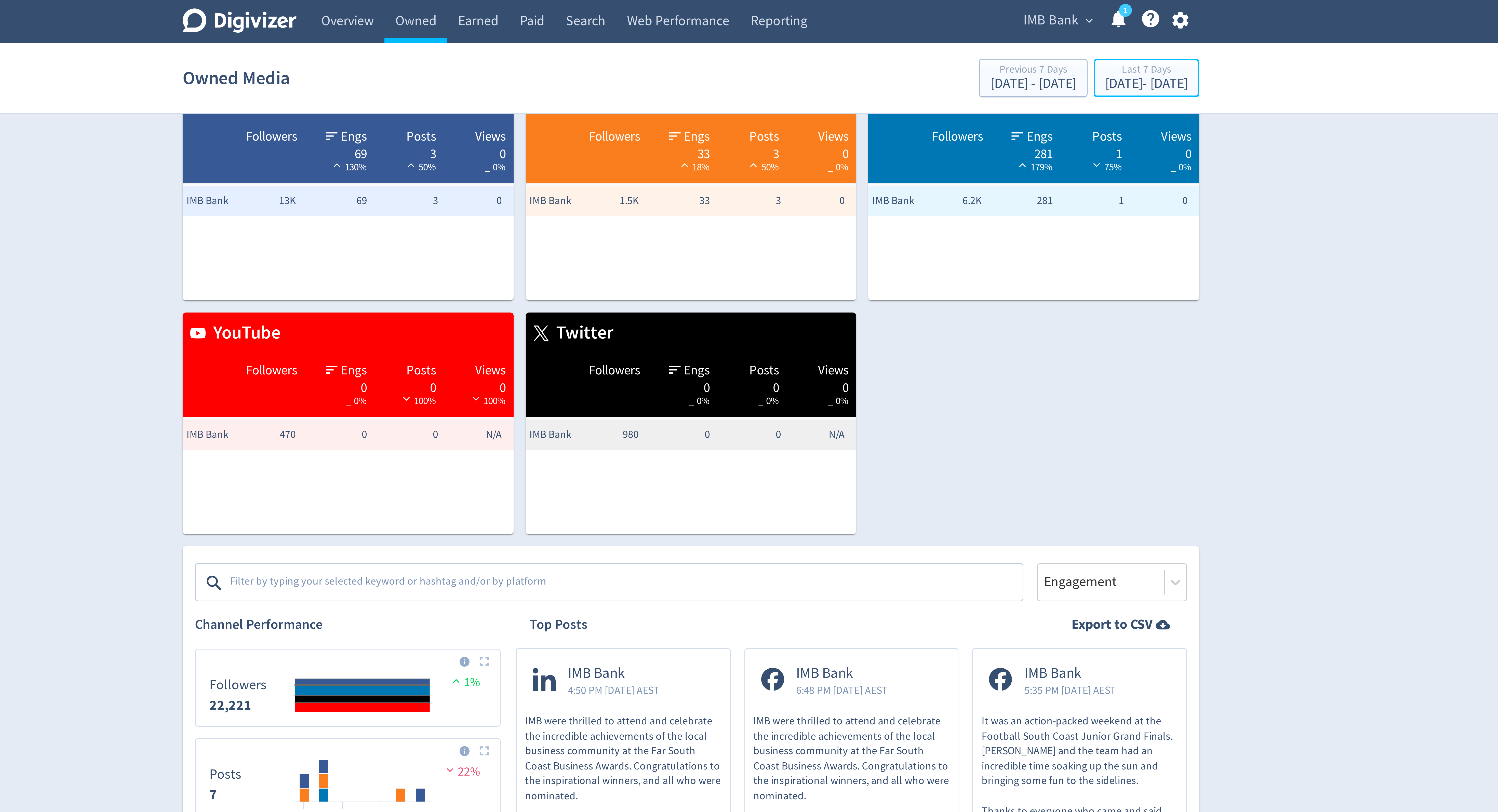
click at [887, 28] on div "Sep 12, 2025 - Sep 18, 2025" at bounding box center [900, 28] width 27 height 5
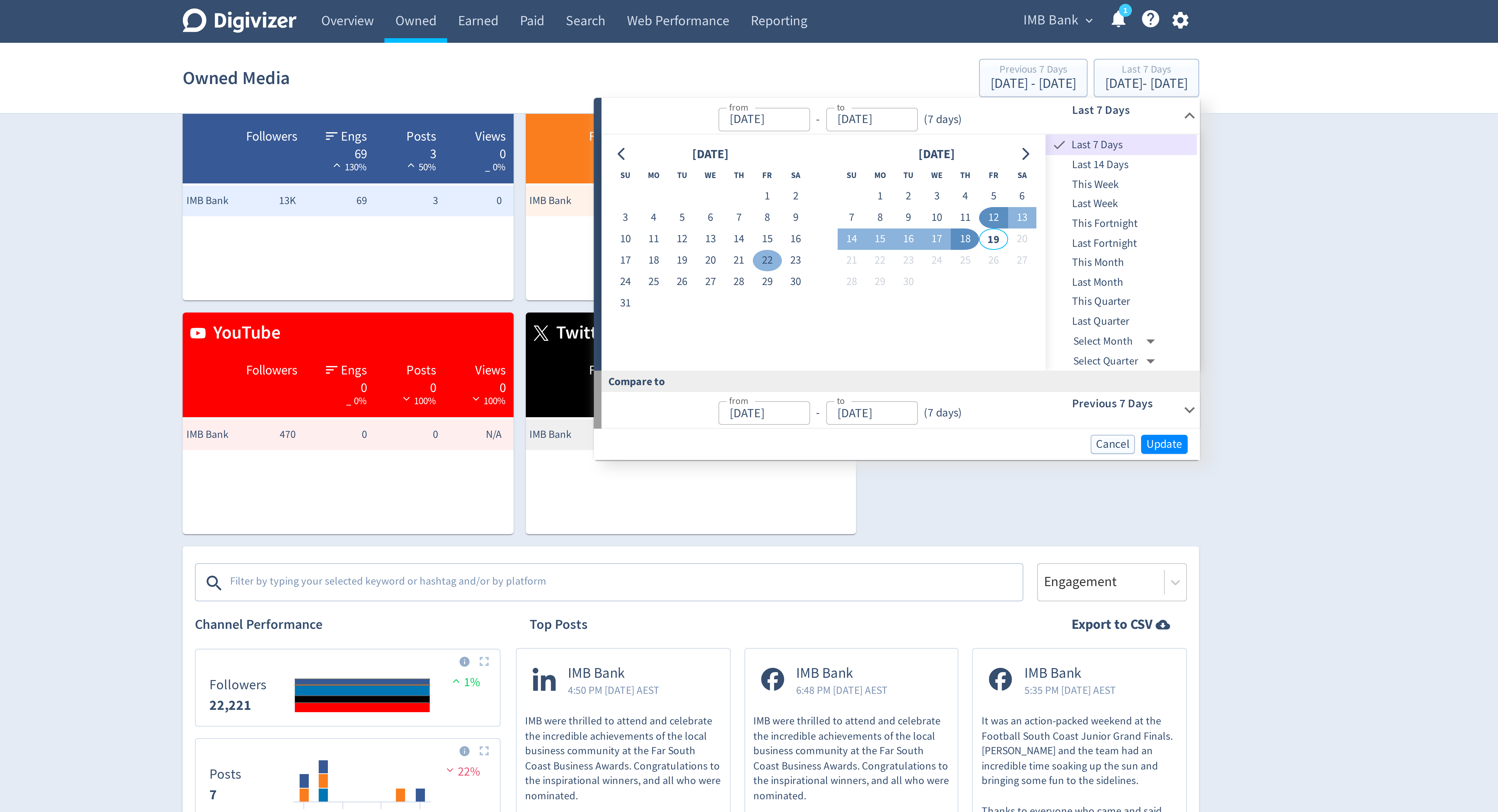
click at [776, 87] on button "22" at bounding box center [774, 87] width 9 height 7
type input "Aug 22, 2025"
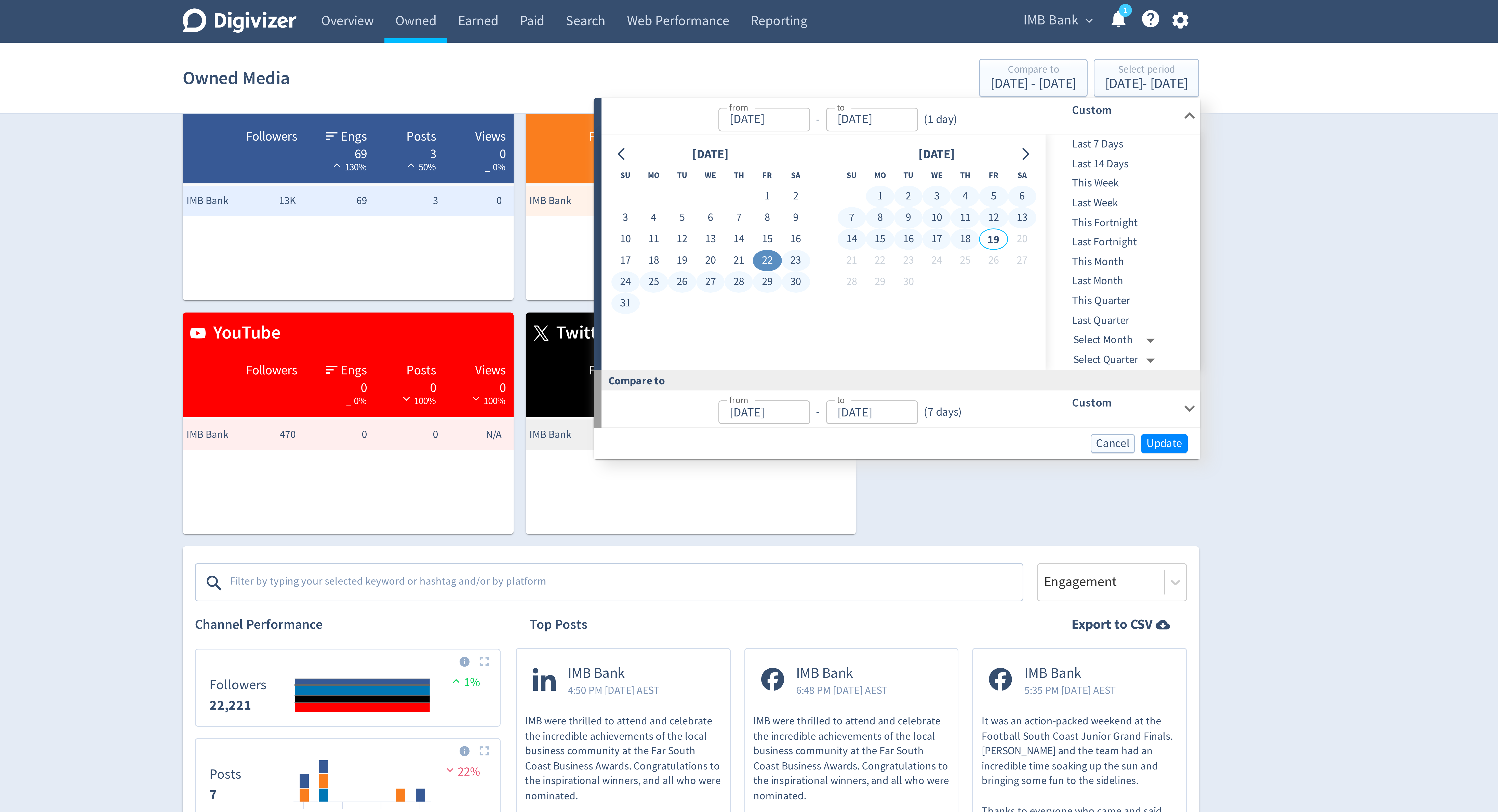
click at [840, 77] on button "18" at bounding box center [840, 80] width 9 height 7
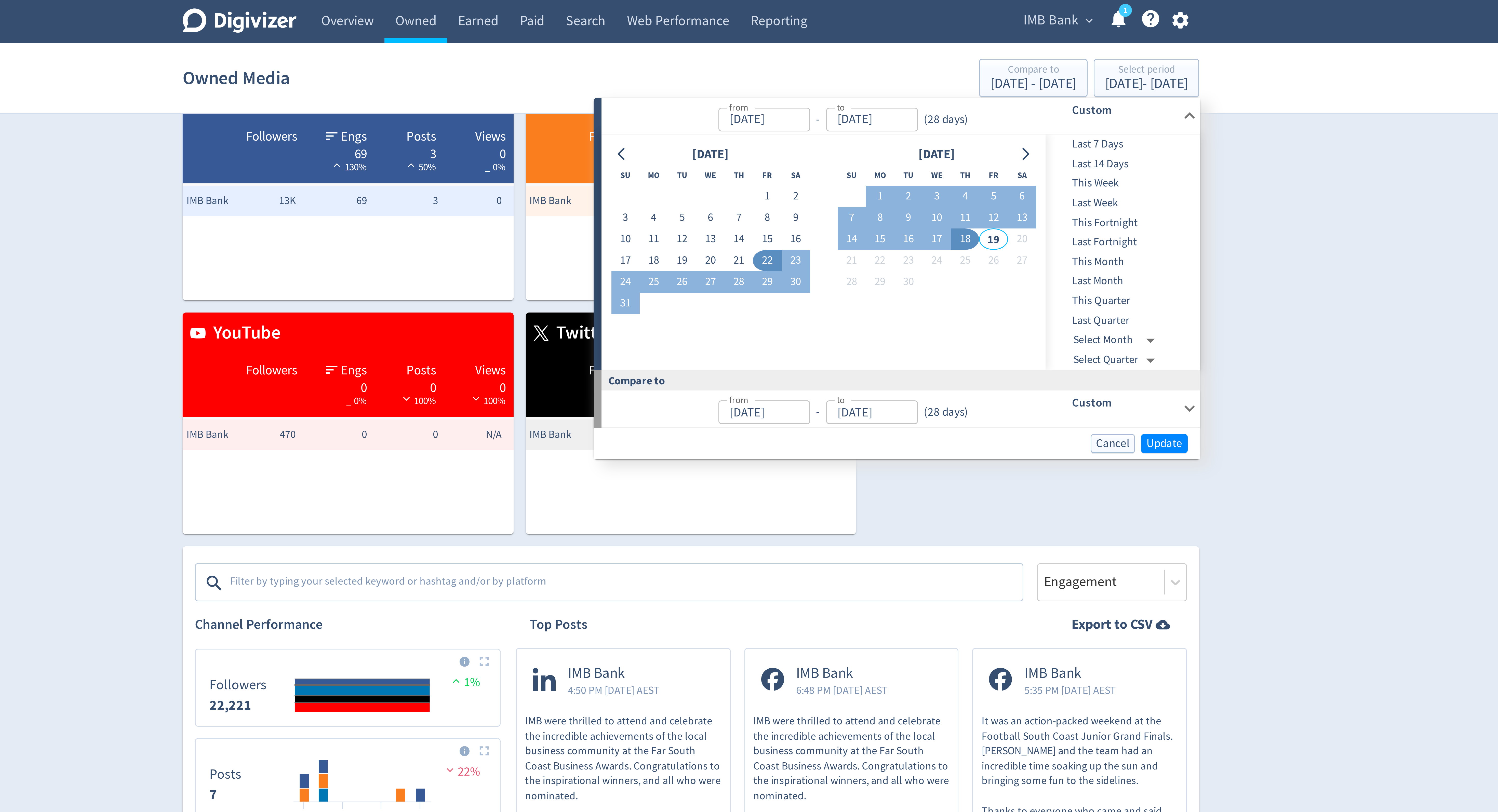
type input "Sep 18, 2025"
type input "Jul 25, 2025"
type input "Aug 21, 2025"
click at [906, 148] on span "Update" at bounding box center [907, 148] width 12 height 4
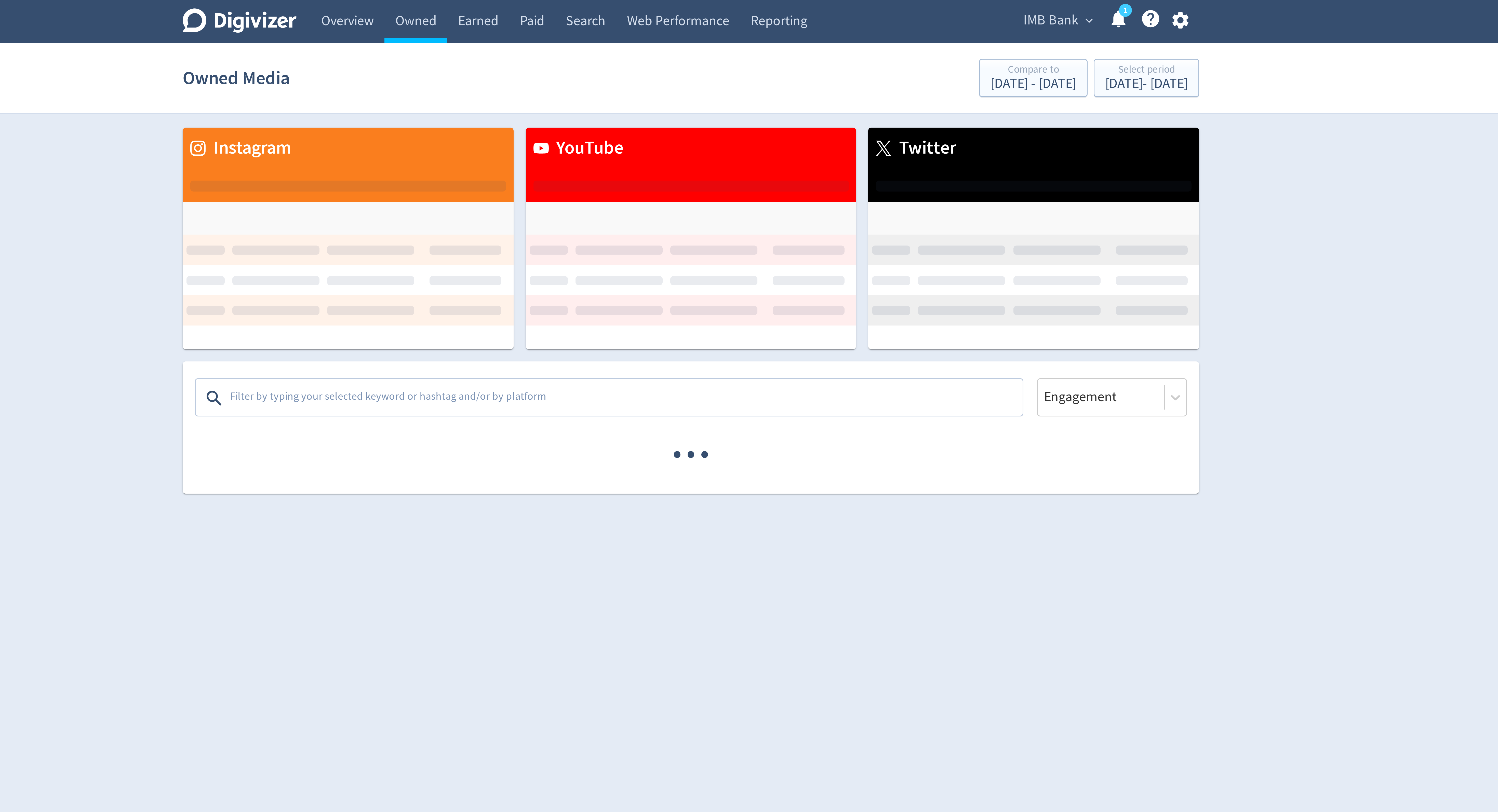
scroll to position [0, 0]
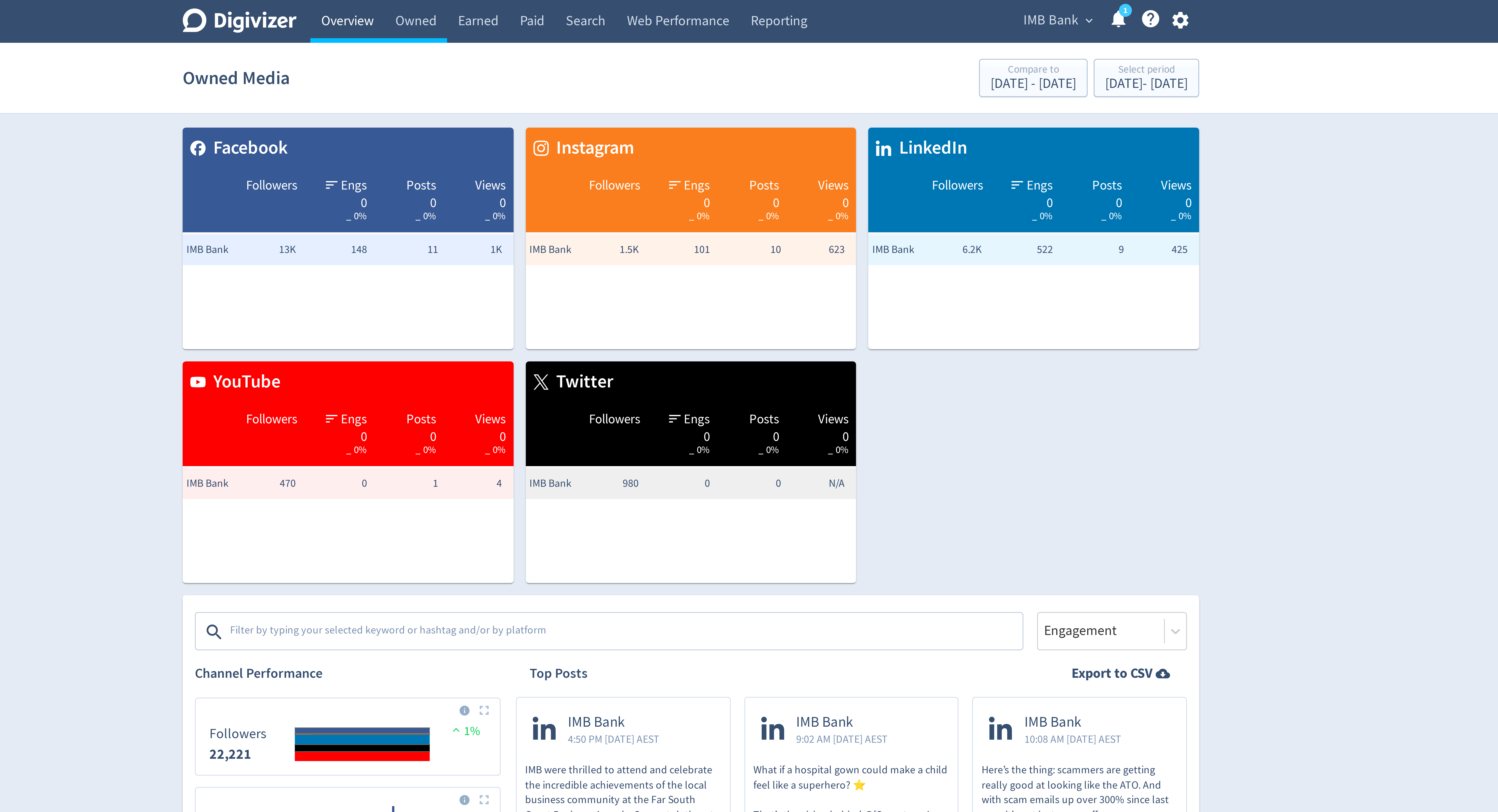
click at [631, 9] on link "Overview" at bounding box center [634, 7] width 24 height 15
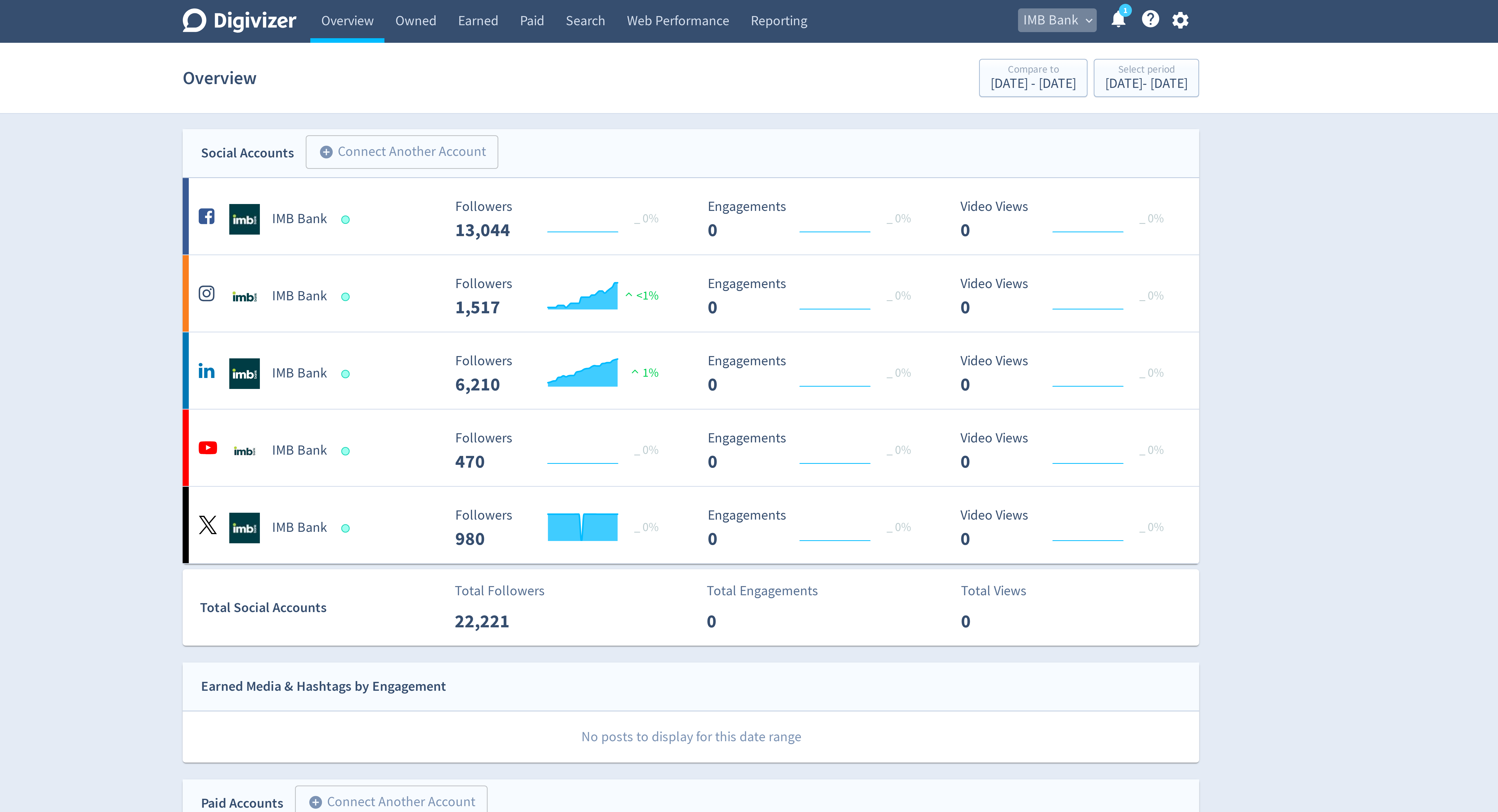
click at [868, 10] on span "IMB Bank" at bounding box center [869, 7] width 19 height 8
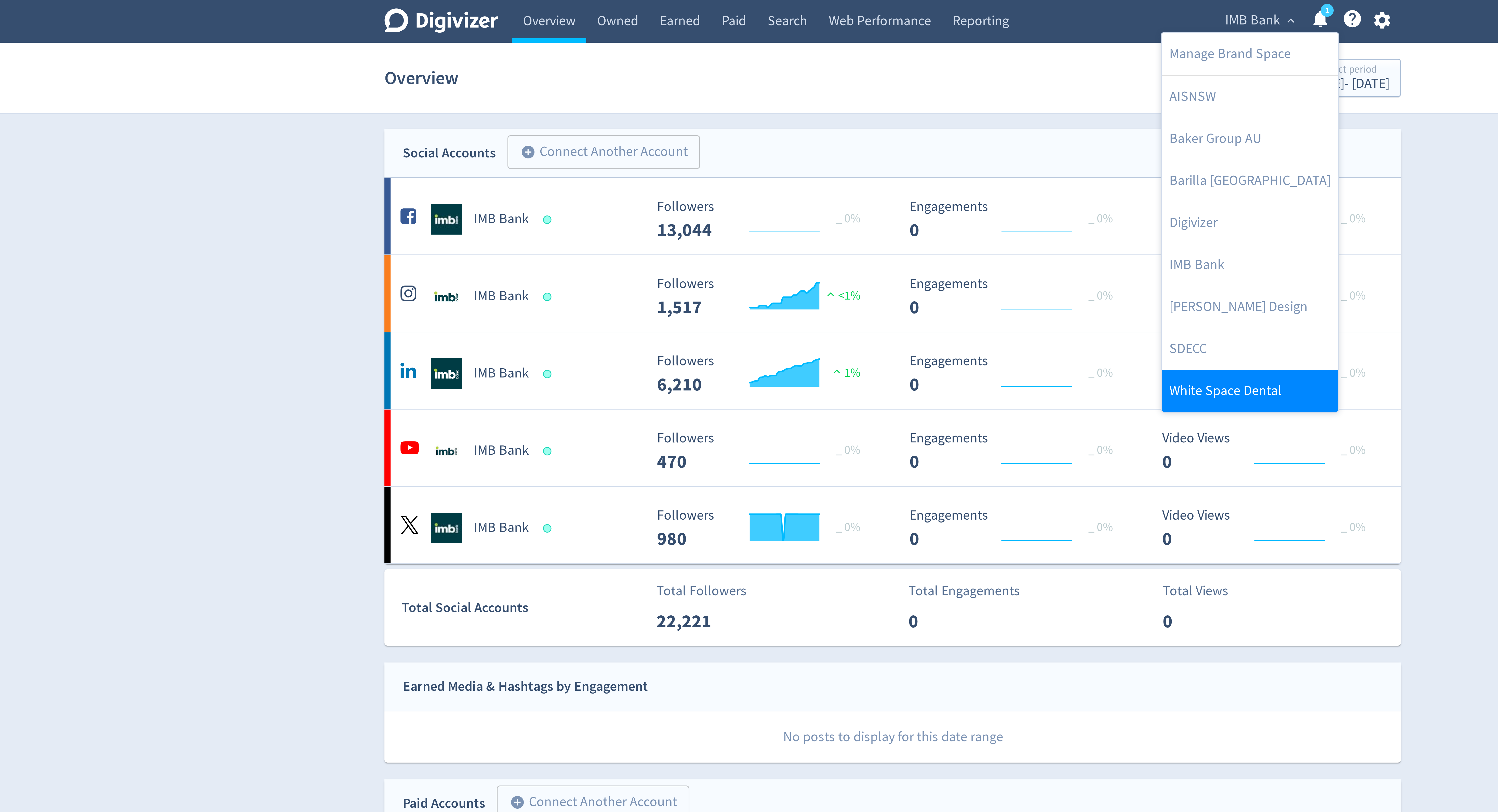
click at [844, 130] on link "White Space Dental" at bounding box center [868, 130] width 59 height 14
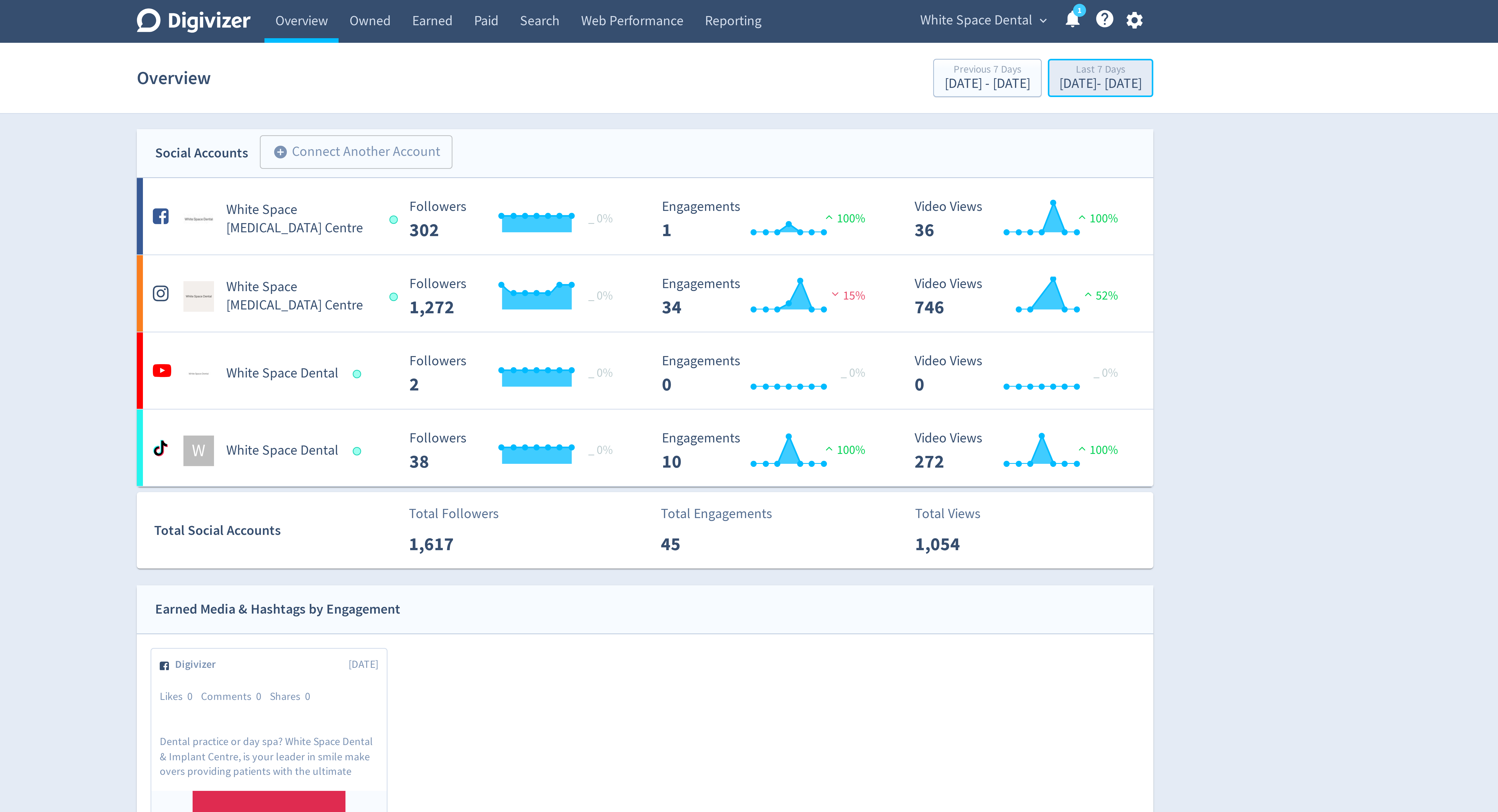
click at [893, 22] on div "Last 7 Days" at bounding box center [900, 23] width 27 height 4
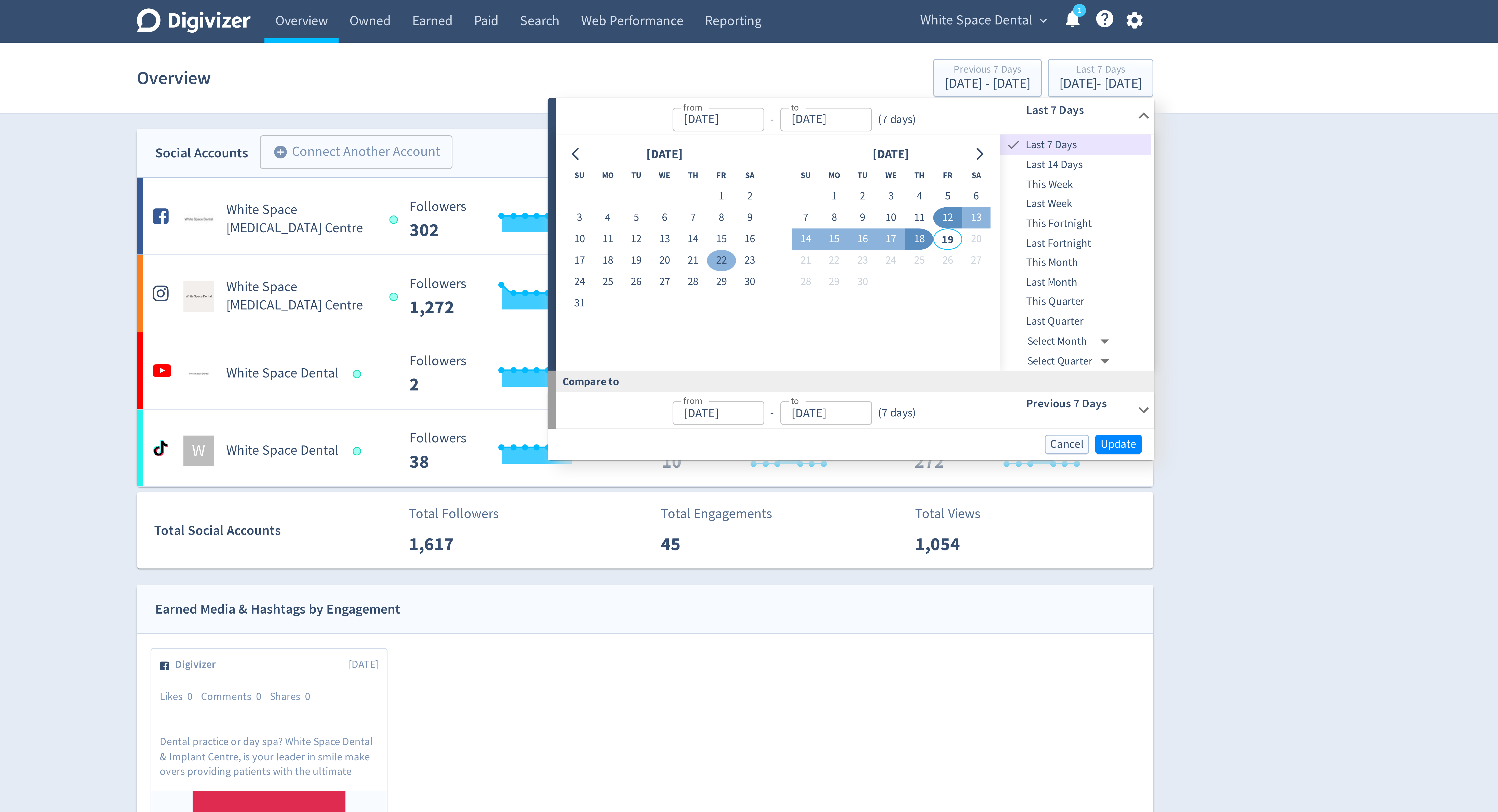
click at [772, 87] on button "22" at bounding box center [774, 87] width 9 height 7
type input "Aug 22, 2025"
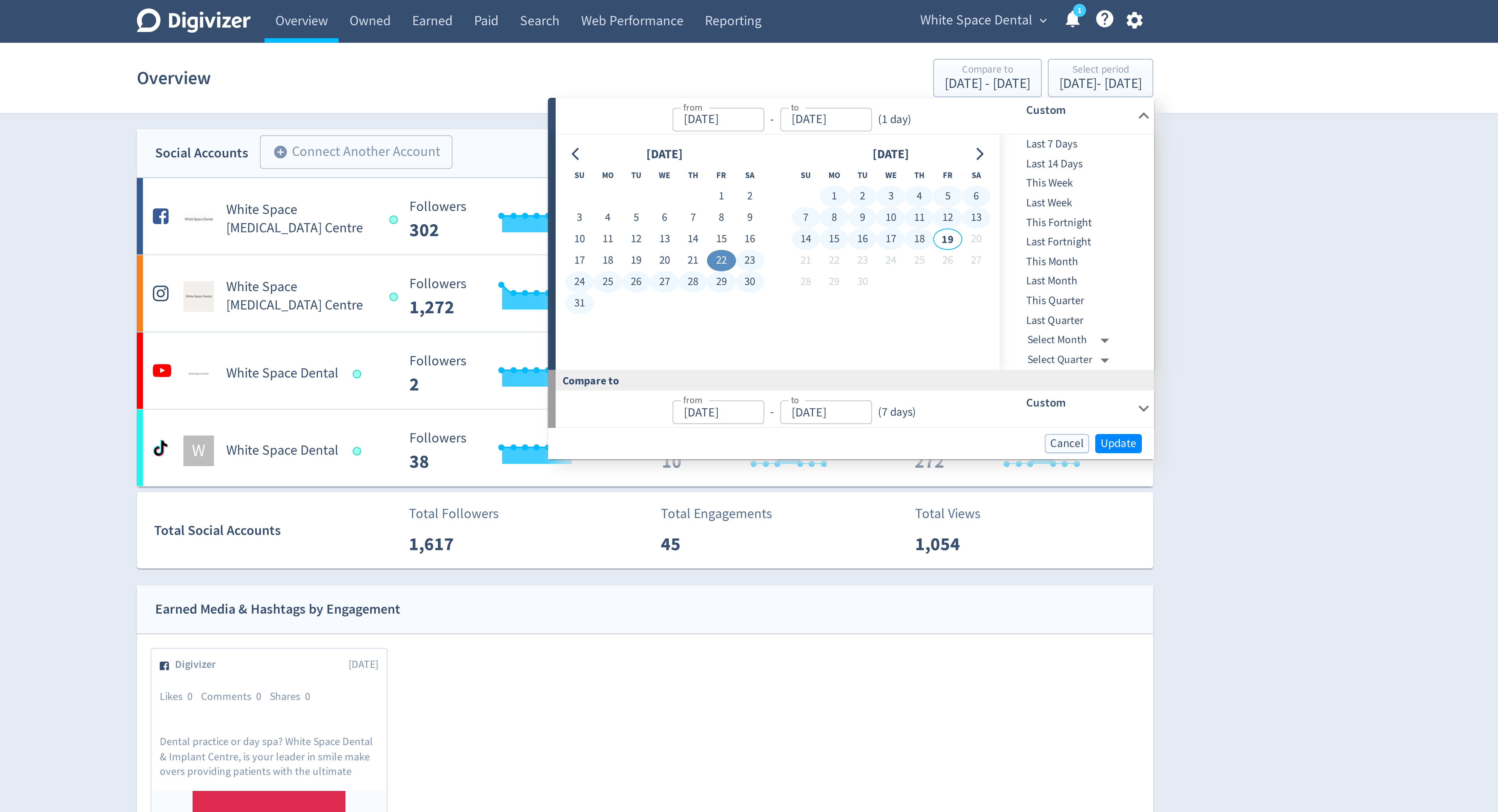
click at [843, 80] on button "18" at bounding box center [840, 80] width 9 height 7
type input "Sep 18, 2025"
type input "Jul 25, 2025"
type input "Aug 21, 2025"
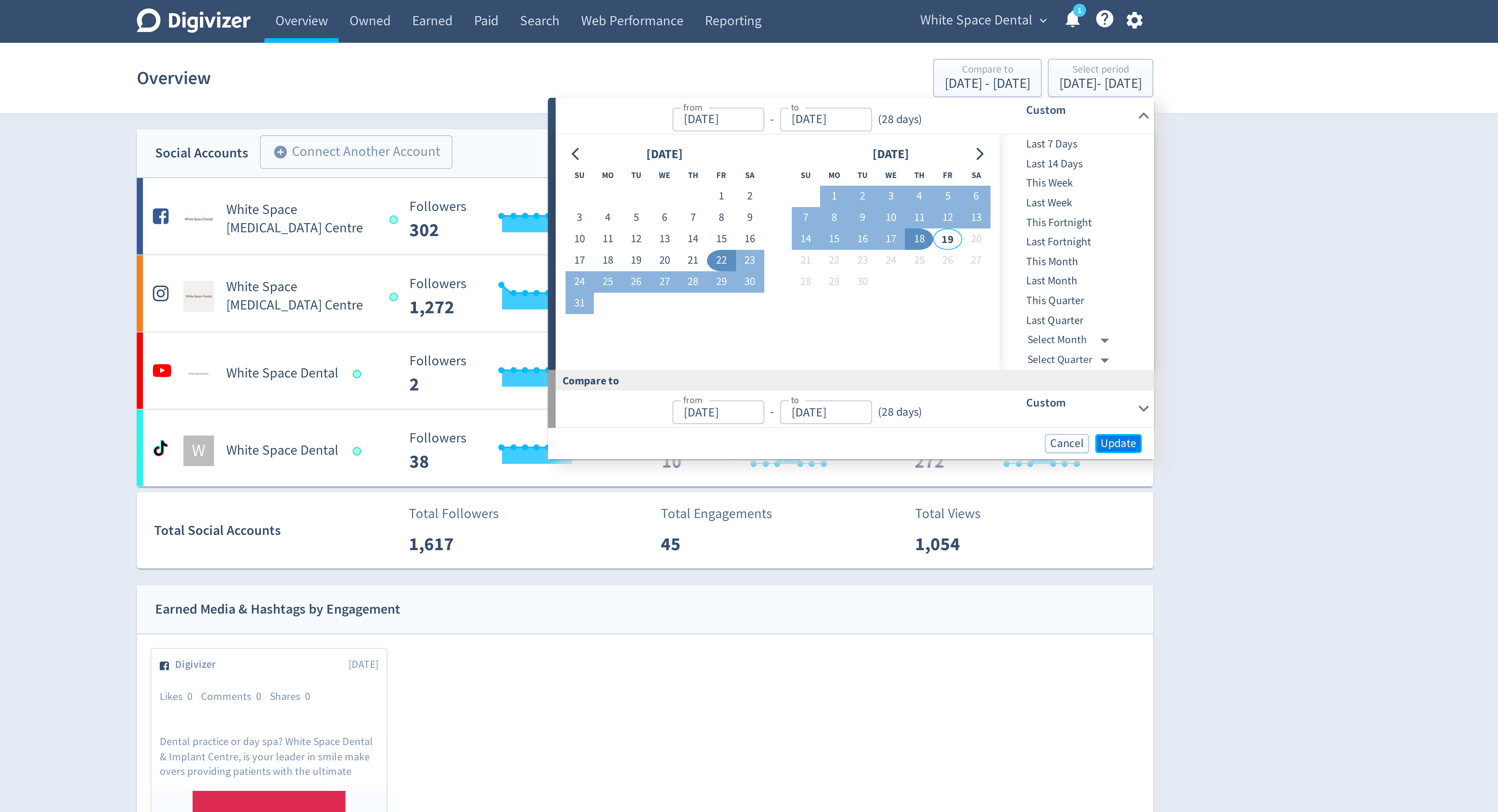
click at [912, 149] on span "Update" at bounding box center [907, 148] width 12 height 4
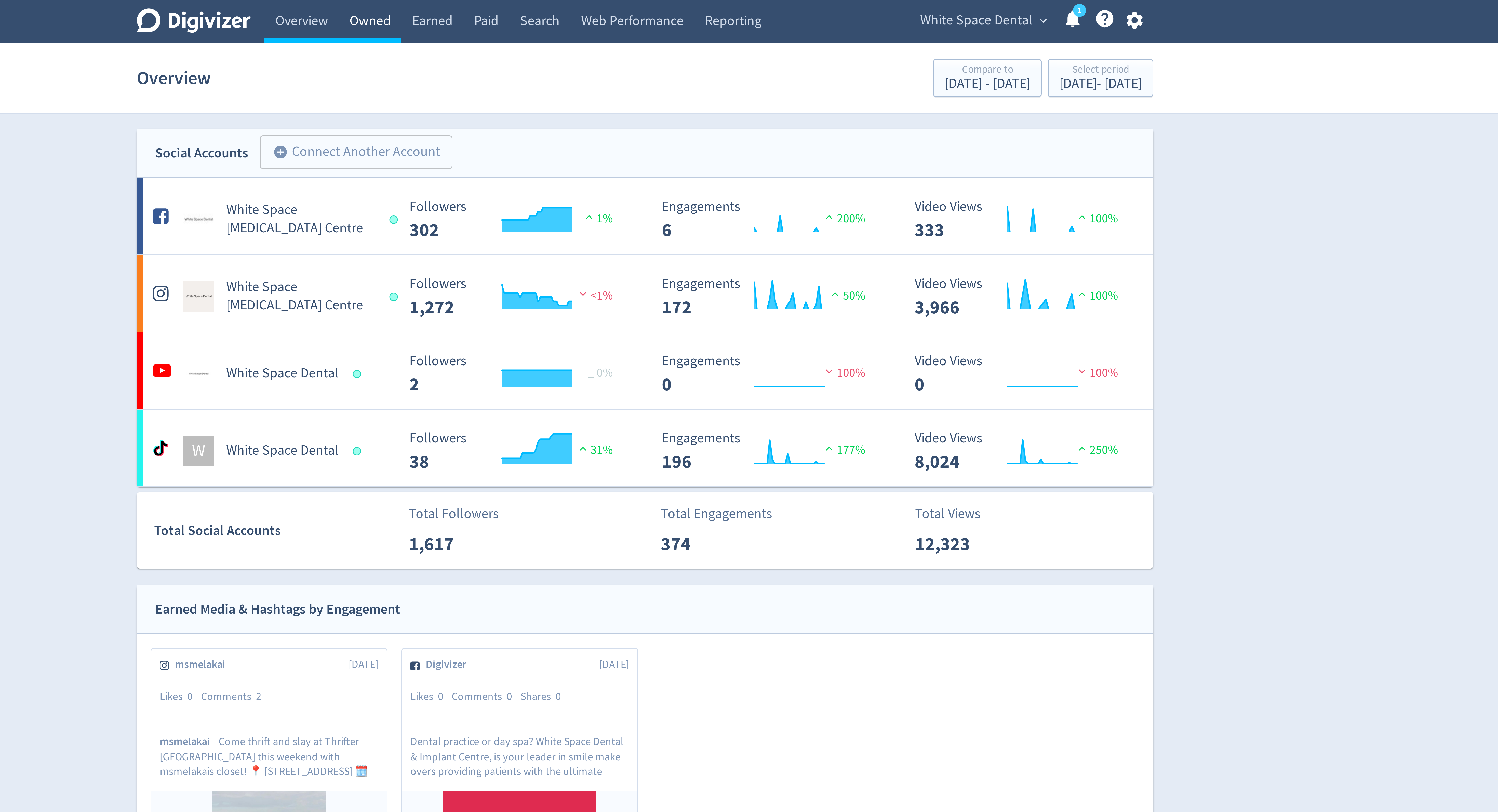
click at [663, 9] on link "Owned" at bounding box center [657, 7] width 21 height 15
